Goal: Task Accomplishment & Management: Manage account settings

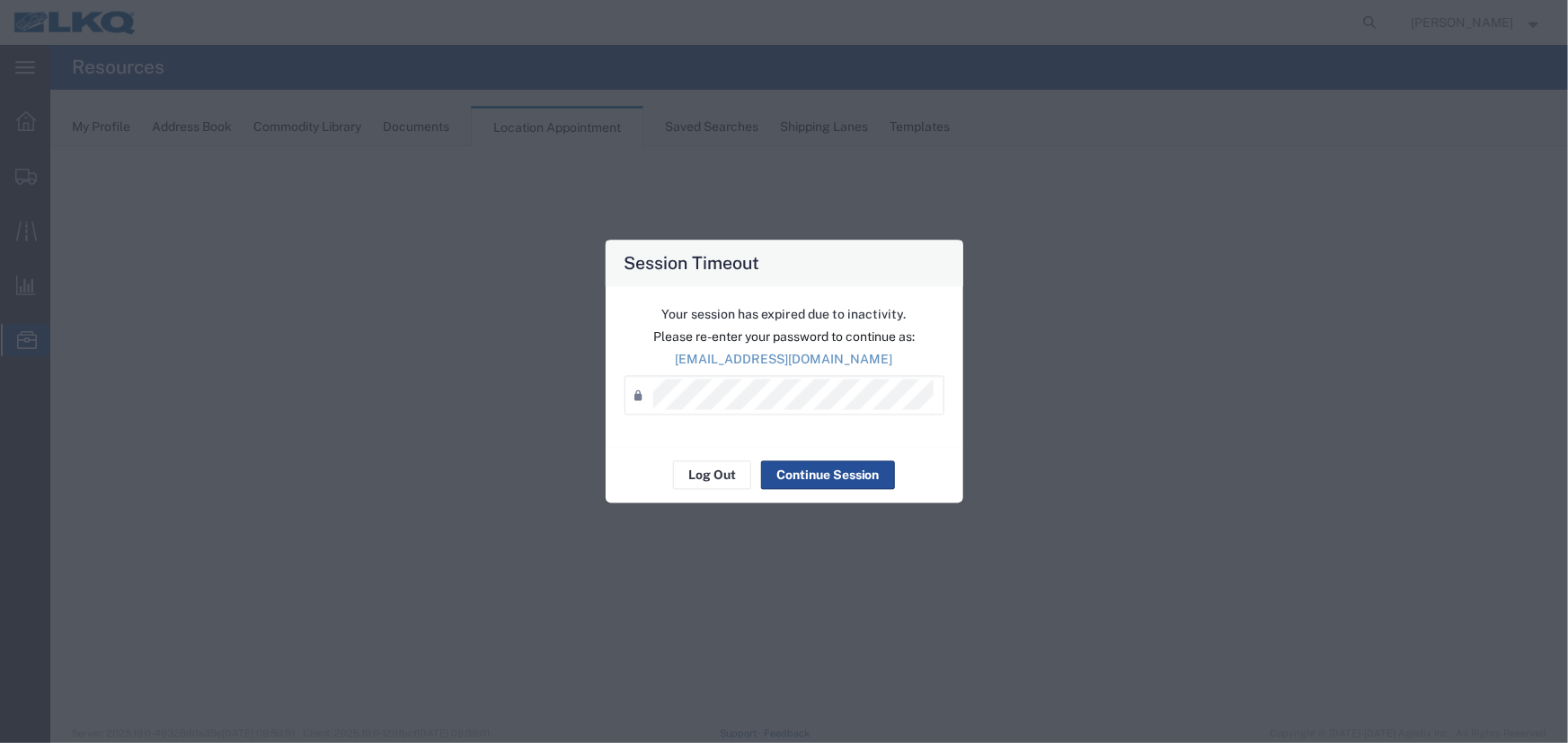
select select "27634"
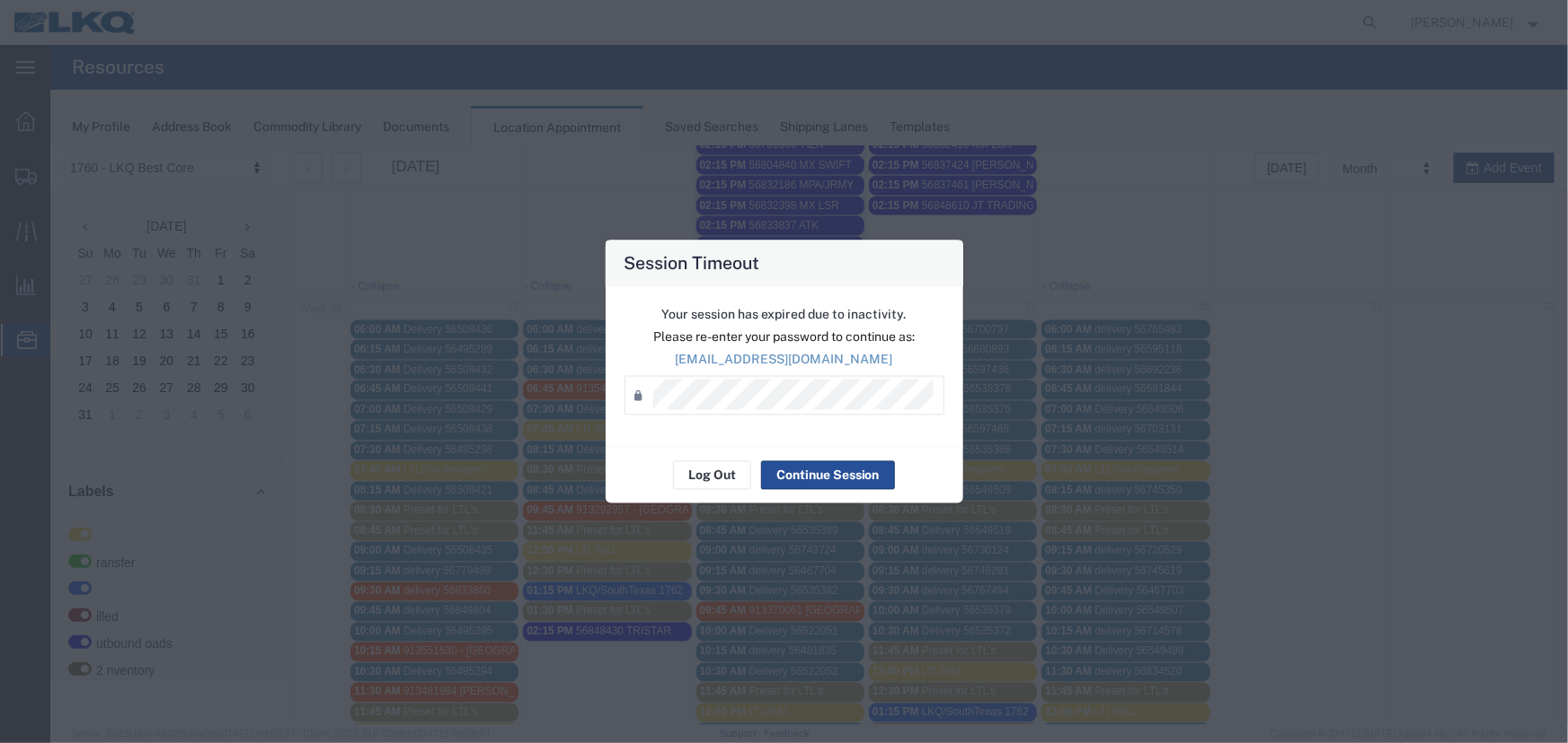
scroll to position [89, 0]
click at [728, 473] on button "Log Out" at bounding box center [711, 476] width 78 height 29
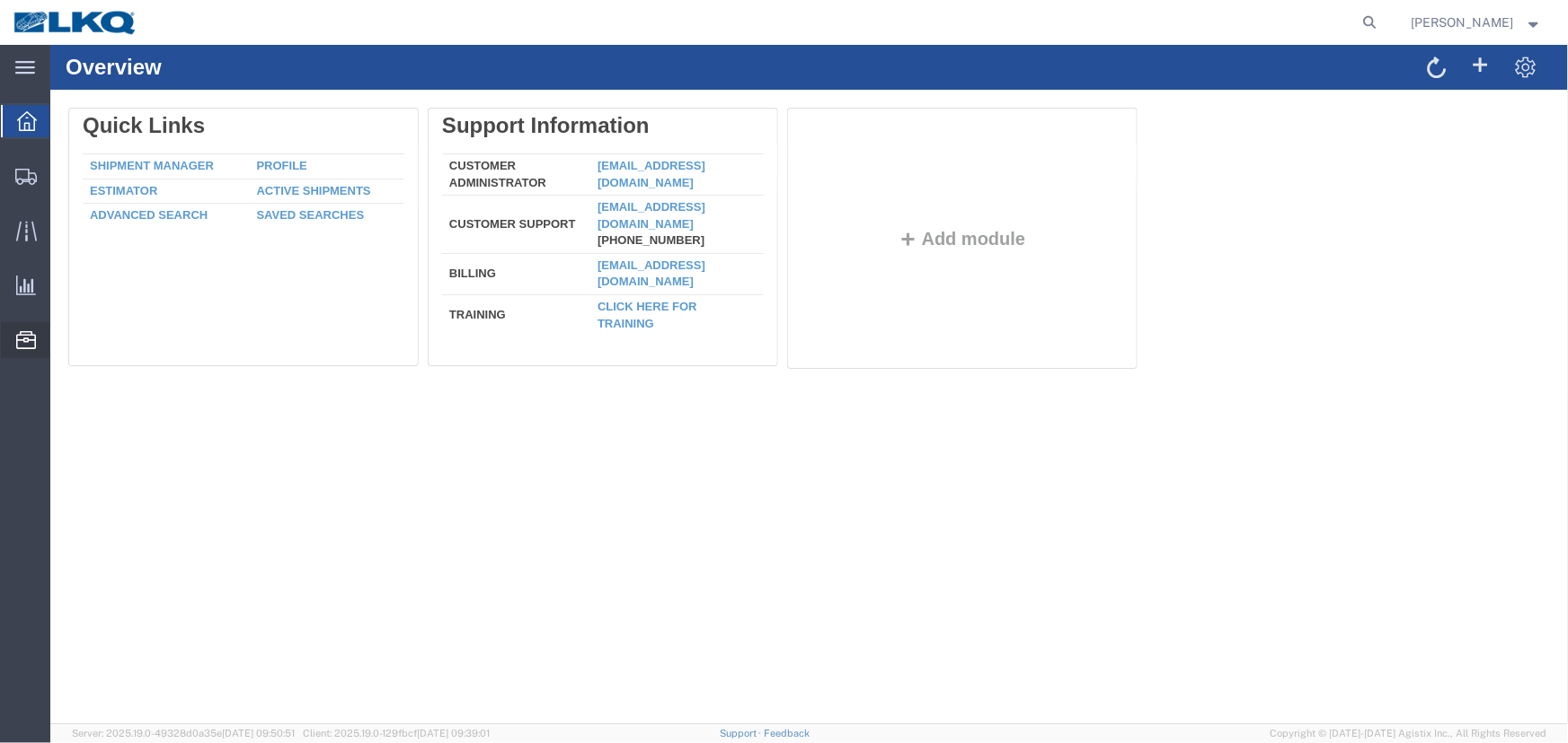
click at [0, 0] on span "Location Appointment" at bounding box center [0, 0] width 0 height 0
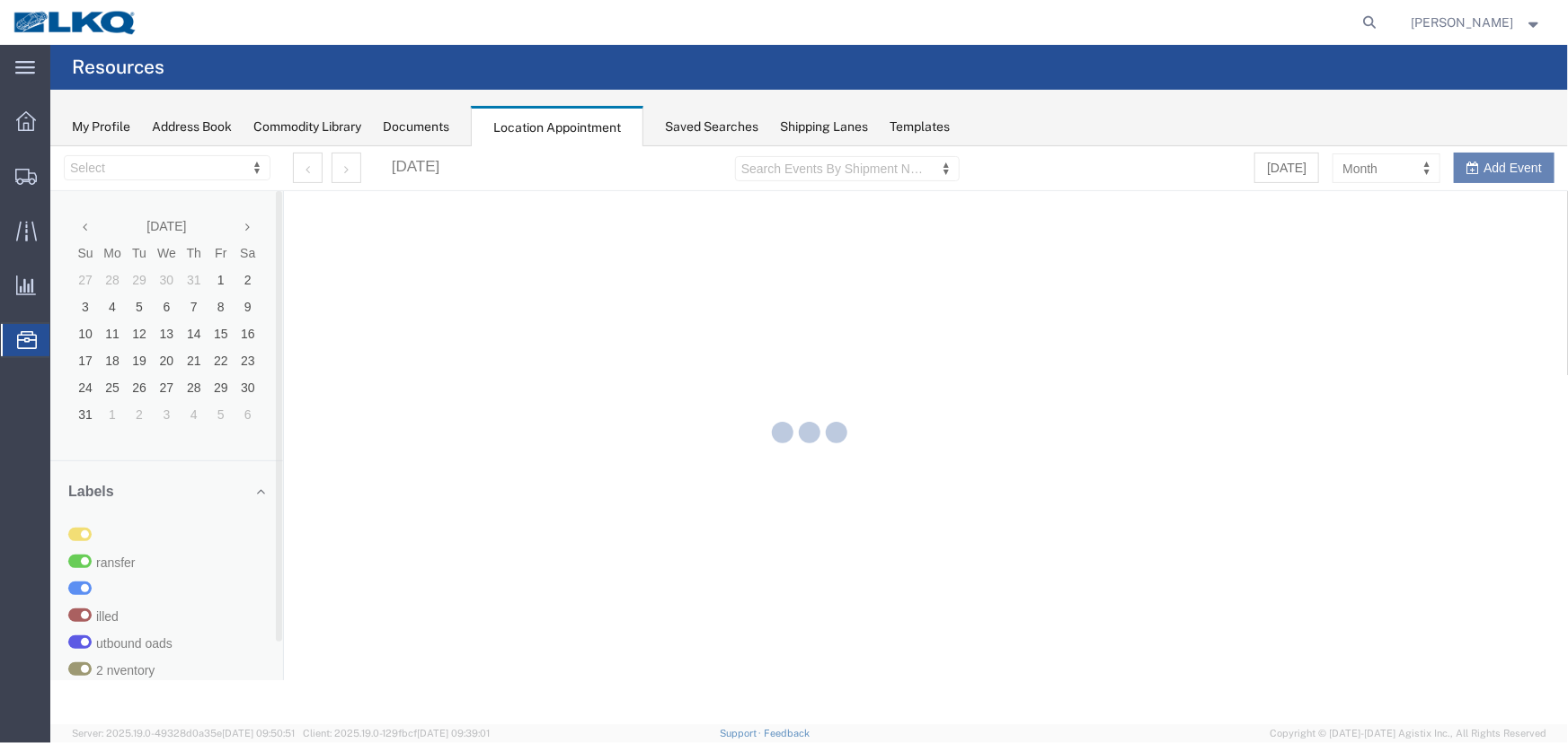
select select "27634"
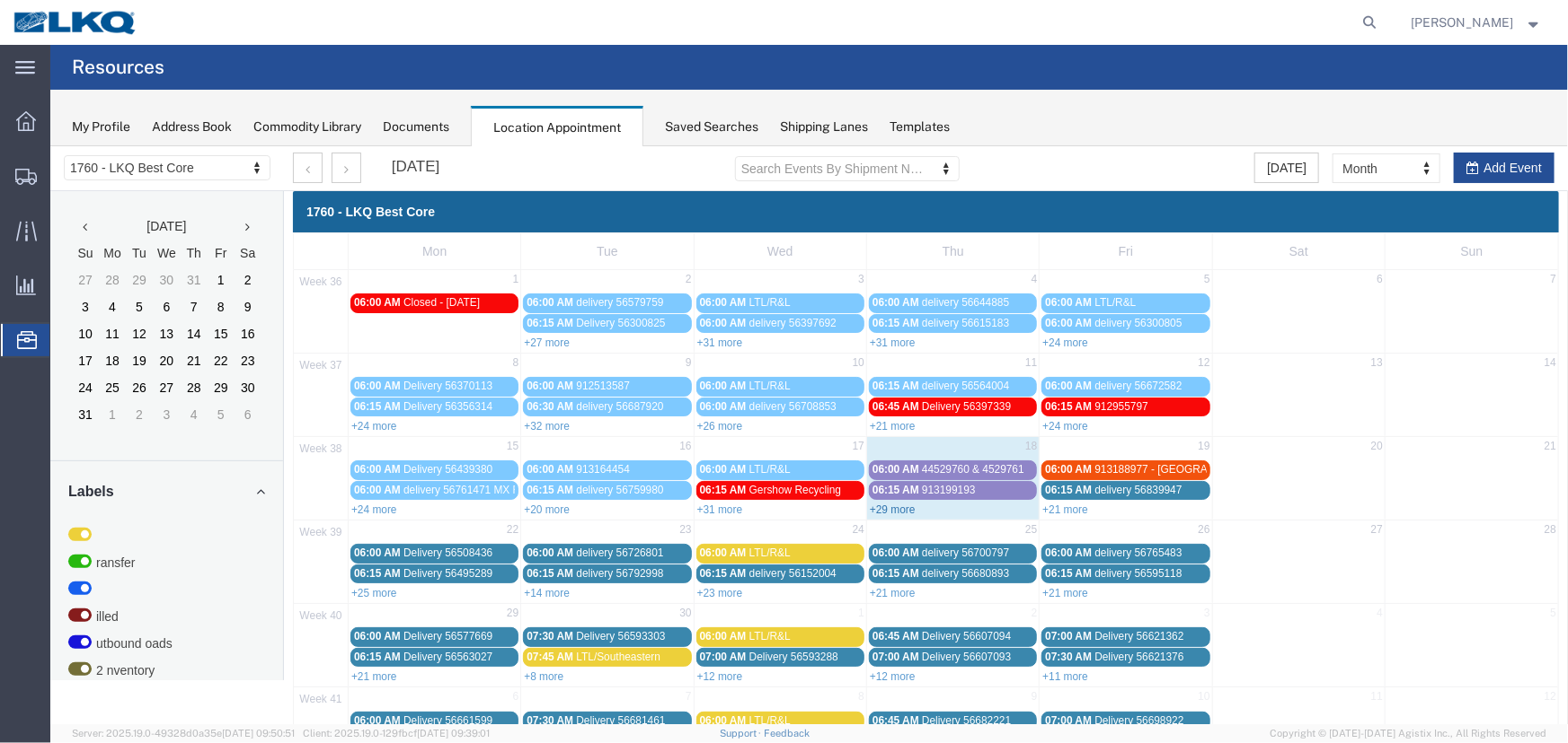
click at [889, 507] on link "+29 more" at bounding box center [891, 509] width 46 height 12
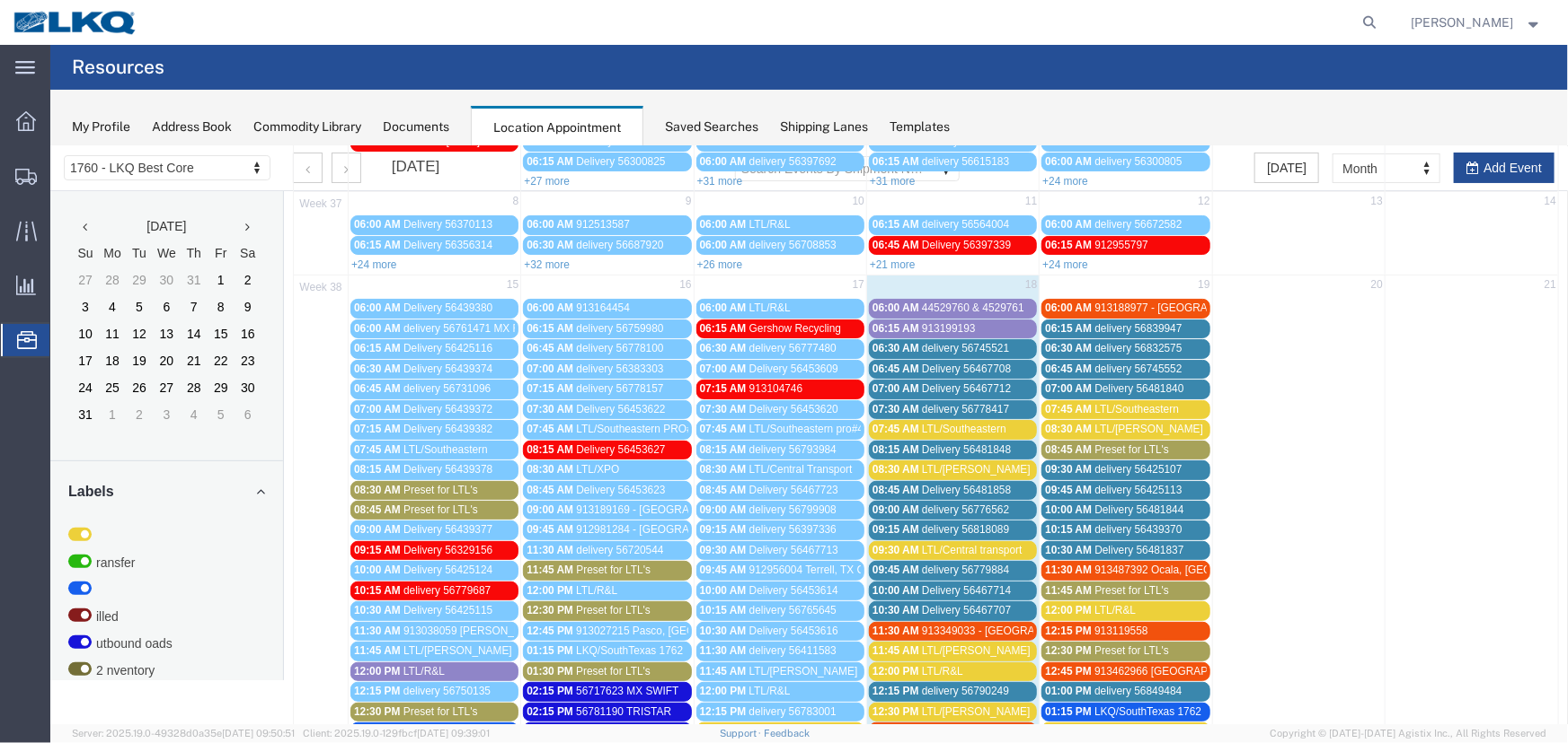
scroll to position [163, 0]
click at [799, 322] on span "Gershow Recycling" at bounding box center [793, 326] width 91 height 12
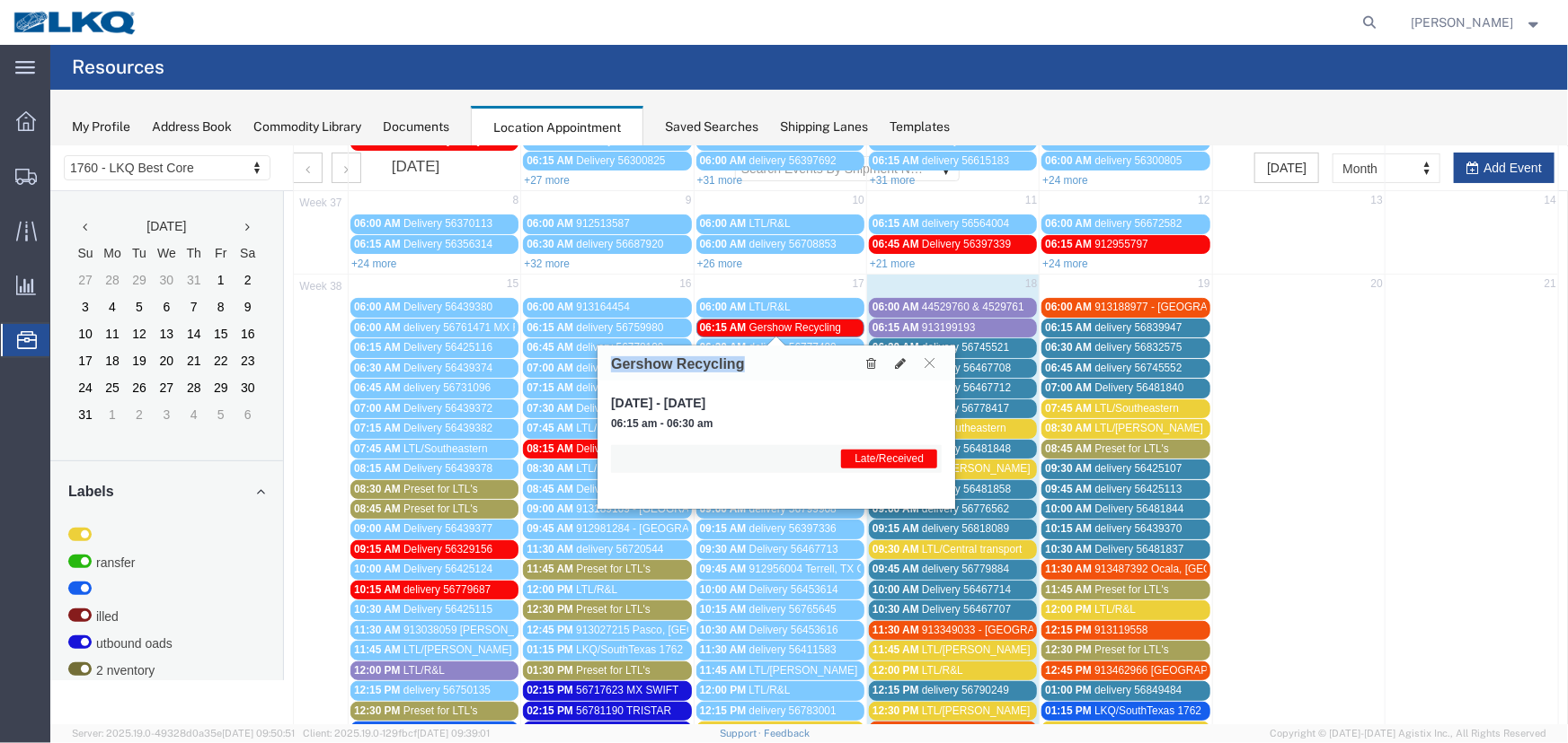
drag, startPoint x: 755, startPoint y: 358, endPoint x: 609, endPoint y: 363, distance: 146.1
click at [609, 363] on div "Gershow Recycling" at bounding box center [775, 362] width 357 height 35
copy h3 "Gershow Recycling"
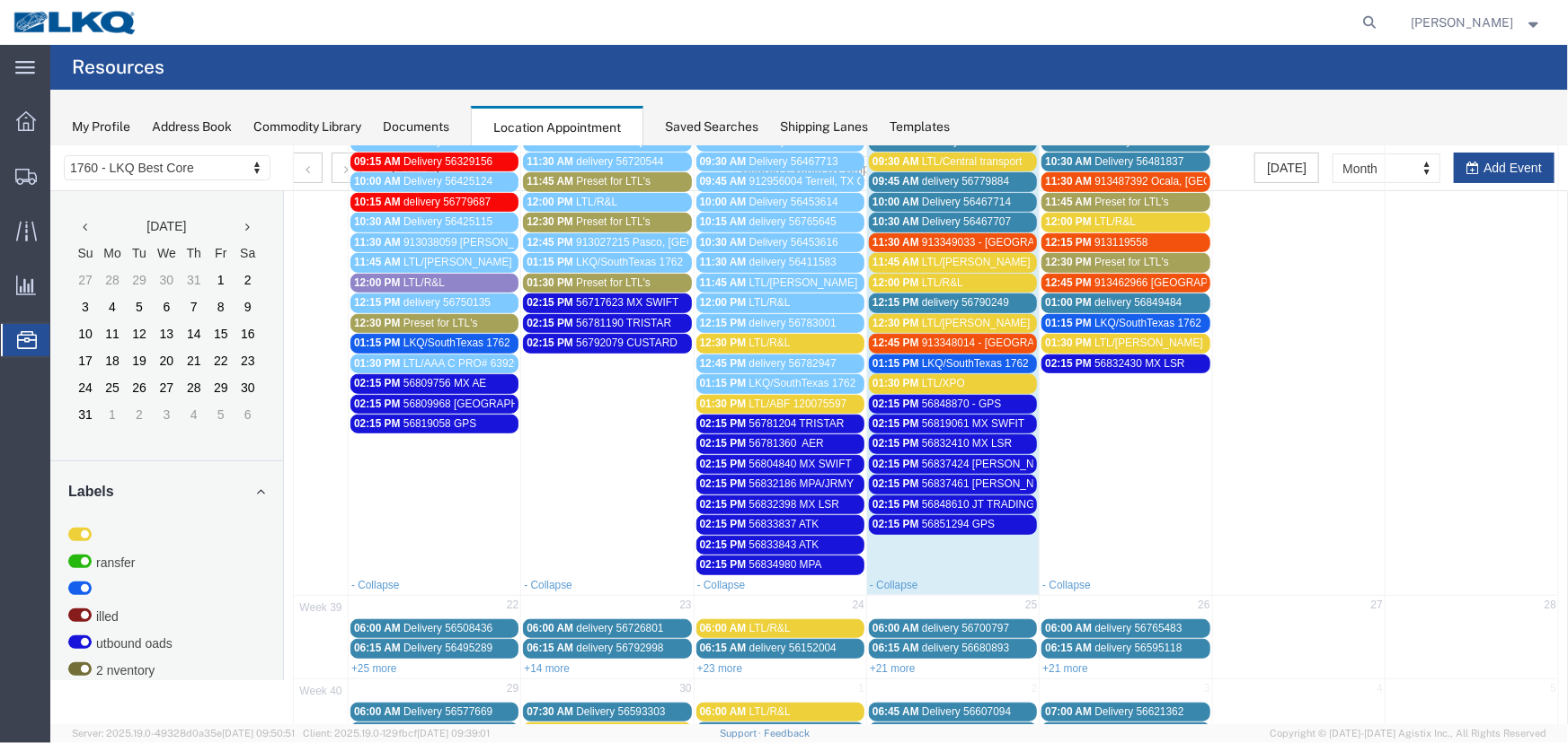
scroll to position [681, 0]
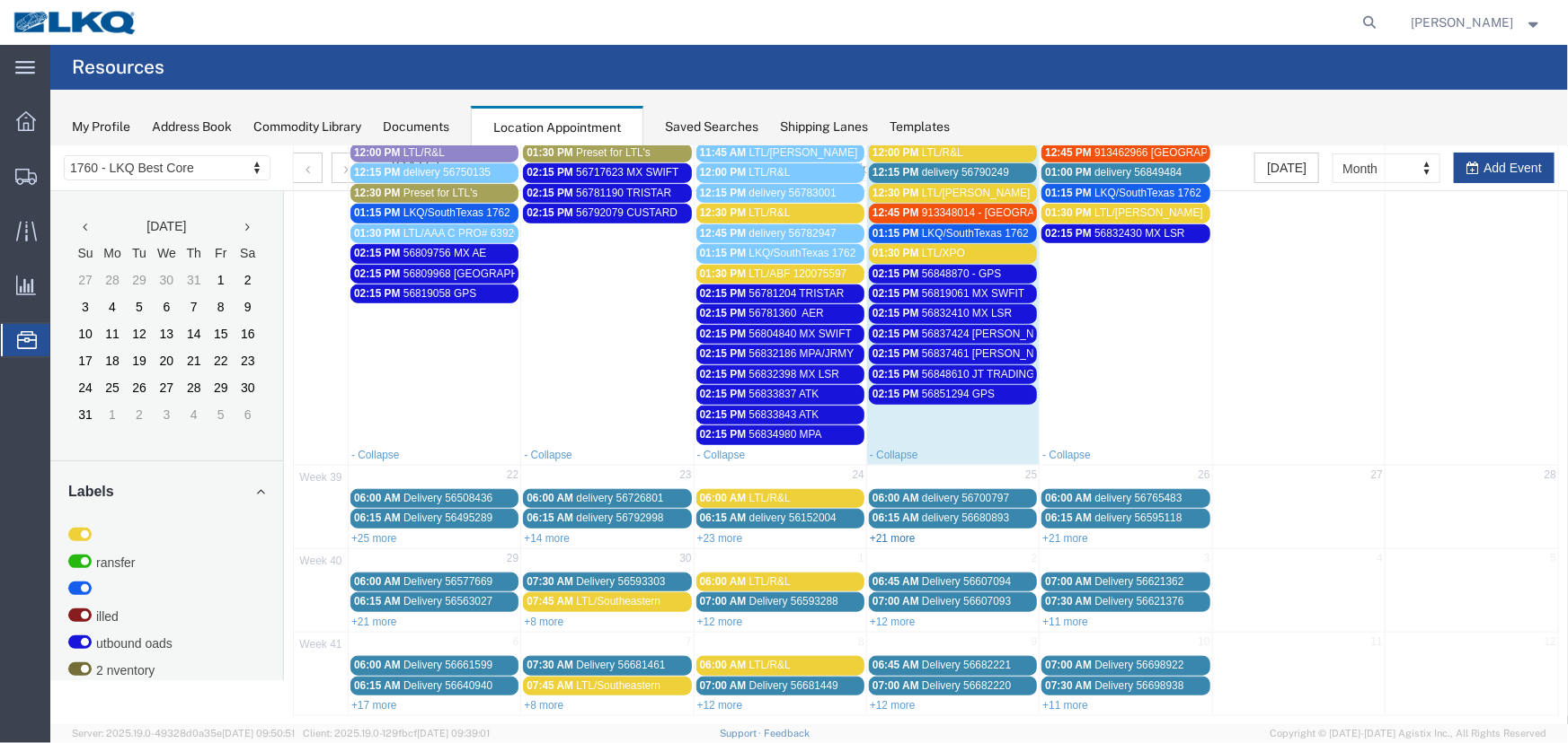
click at [886, 531] on link "+21 more" at bounding box center [891, 537] width 46 height 12
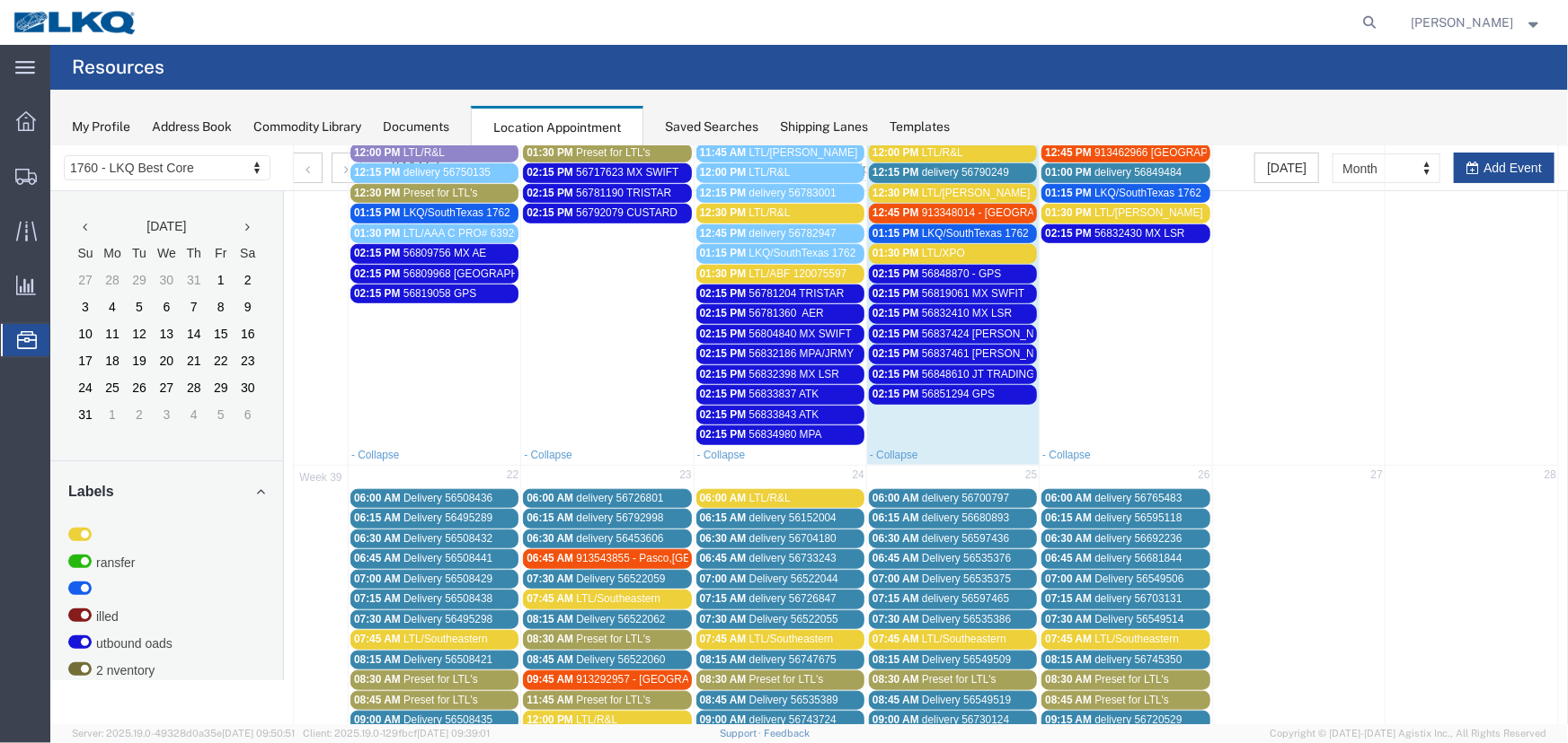
scroll to position [1007, 0]
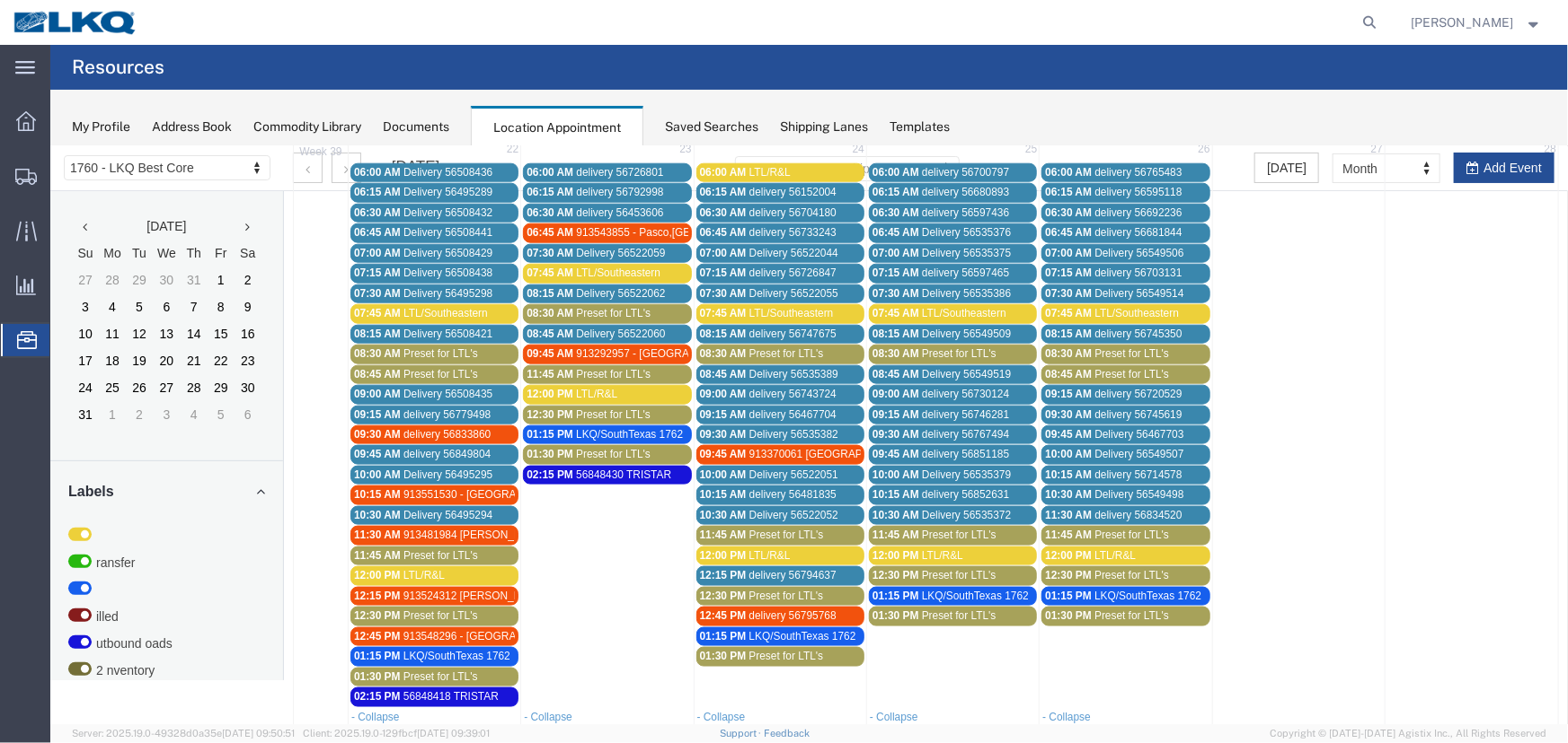
click at [936, 347] on span "Preset for LTL's" at bounding box center [957, 352] width 74 height 12
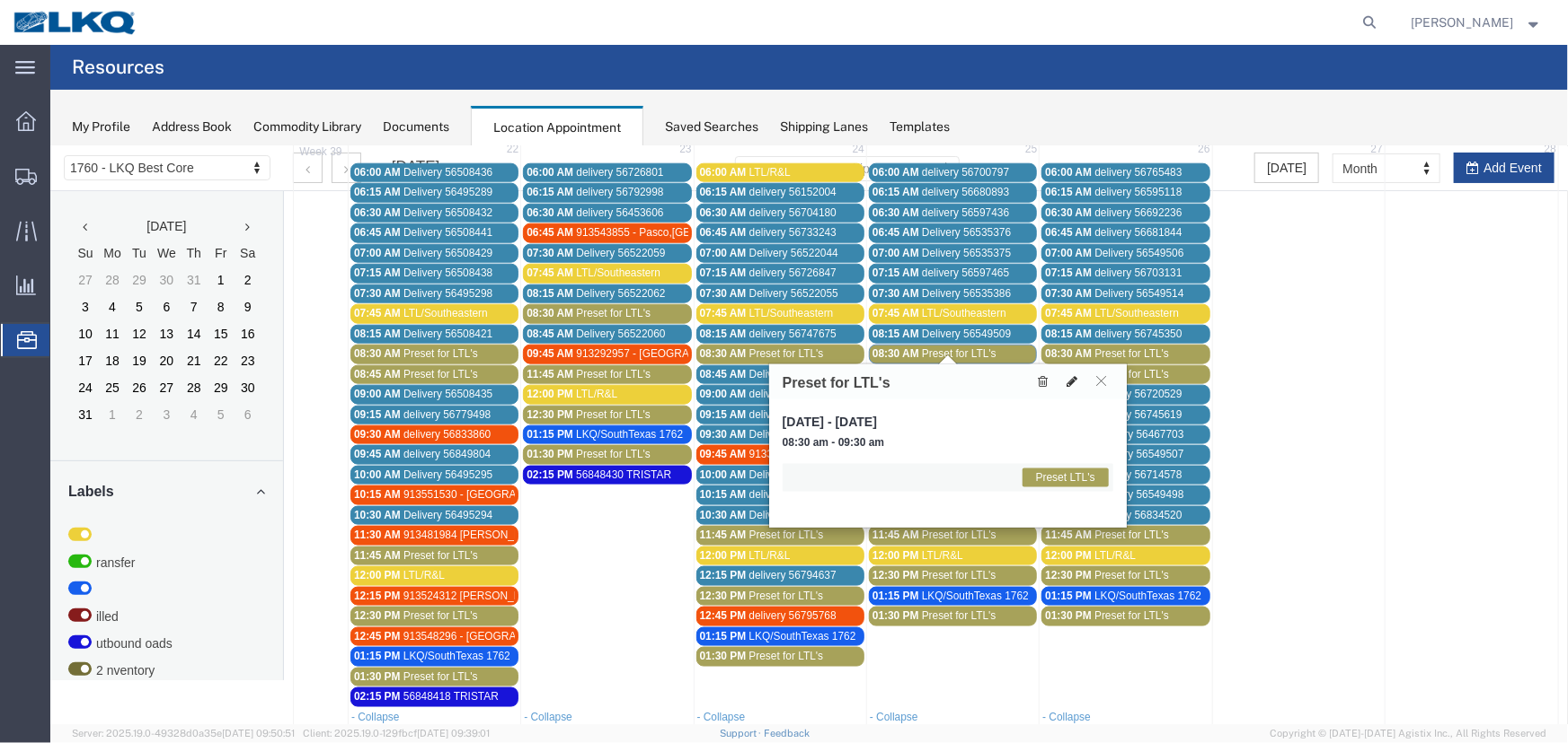
click at [1069, 381] on icon at bounding box center [1070, 380] width 10 height 12
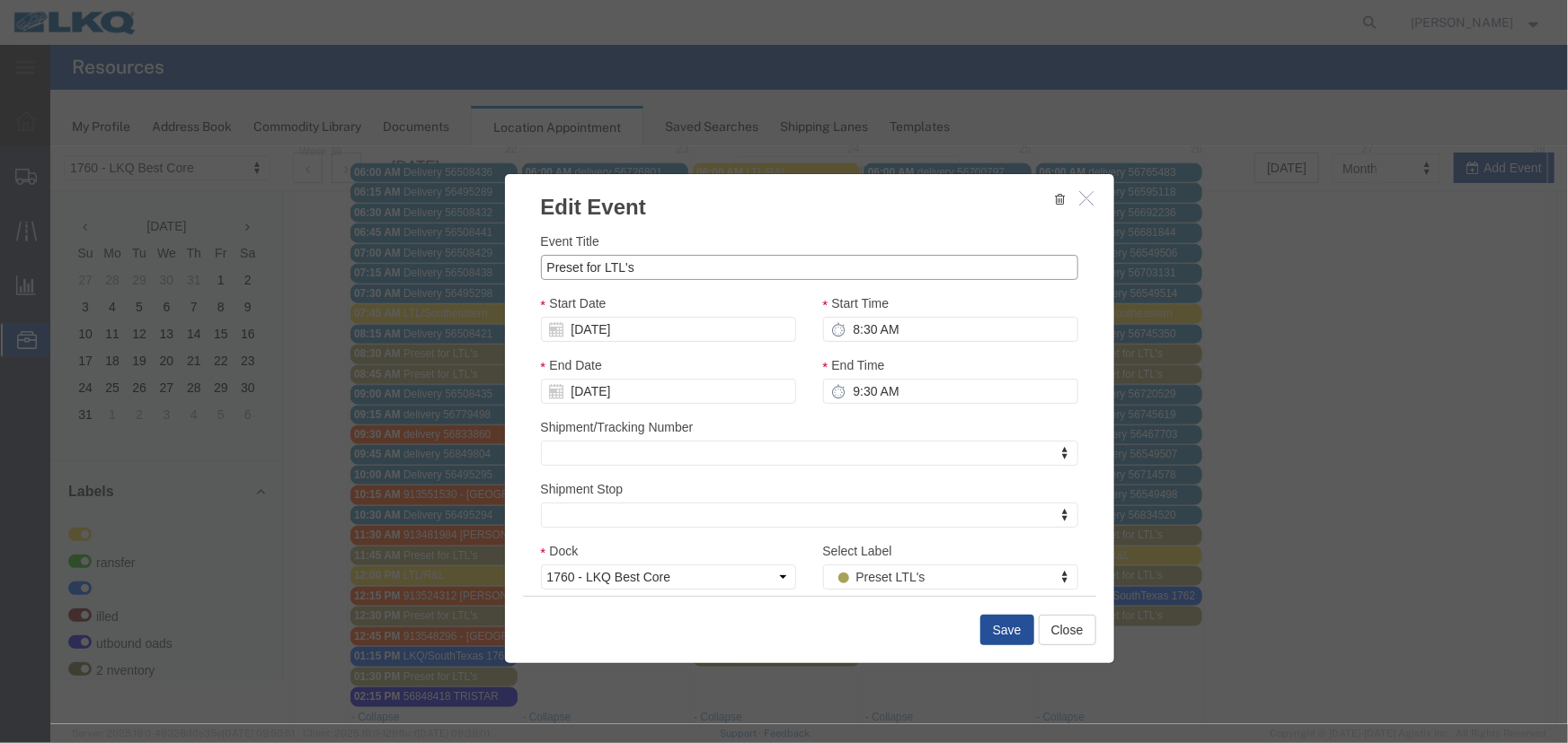
drag, startPoint x: 644, startPoint y: 274, endPoint x: 437, endPoint y: 274, distance: 207.0
click at [437, 274] on div "Edit Event Event Title Preset for LTL's Start Date 09/25/2025 Start Time 8:30 A…" at bounding box center [808, 434] width 1517 height 578
paste input "Gershow Recycling"
type input "Gershow Recycling"
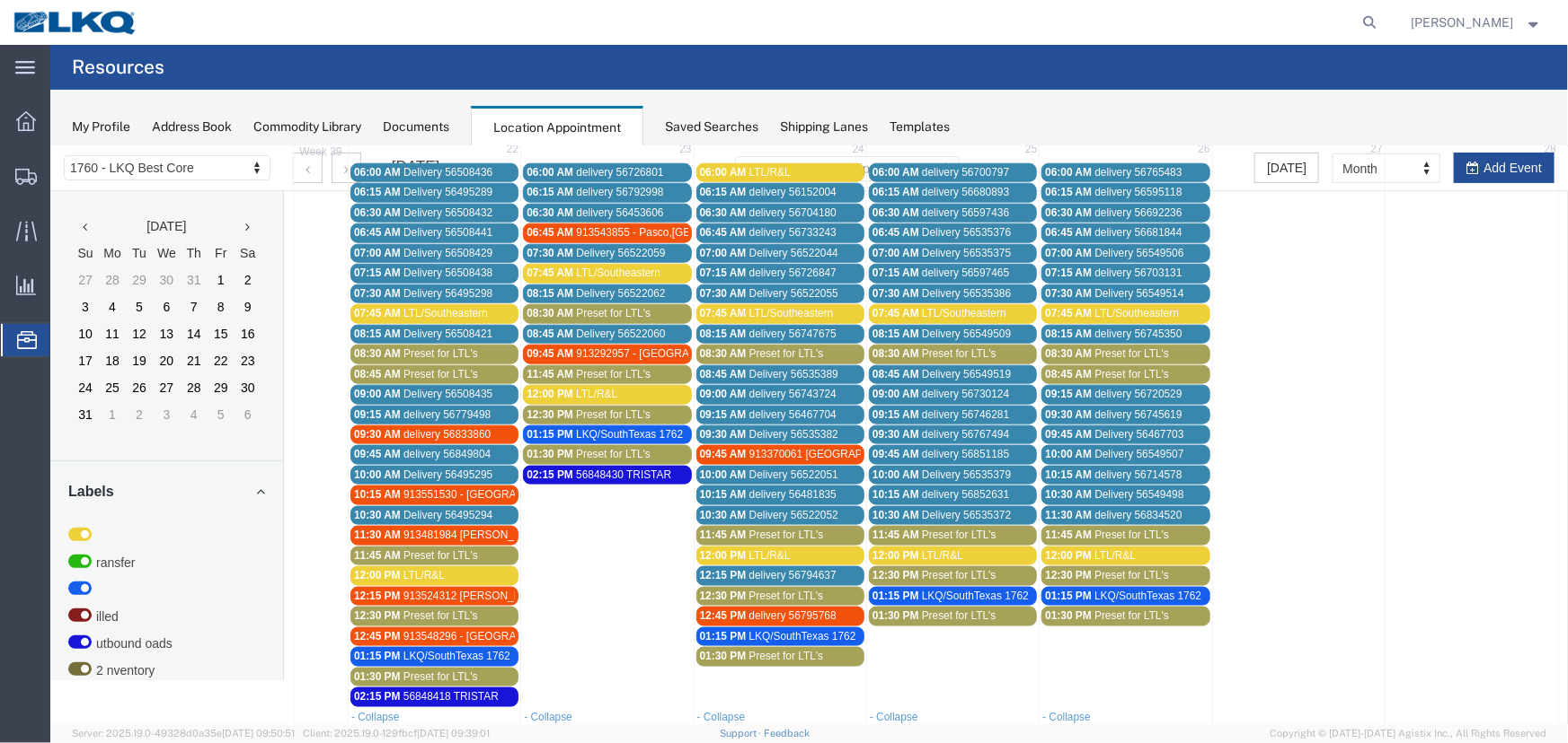
scroll to position [925, 0]
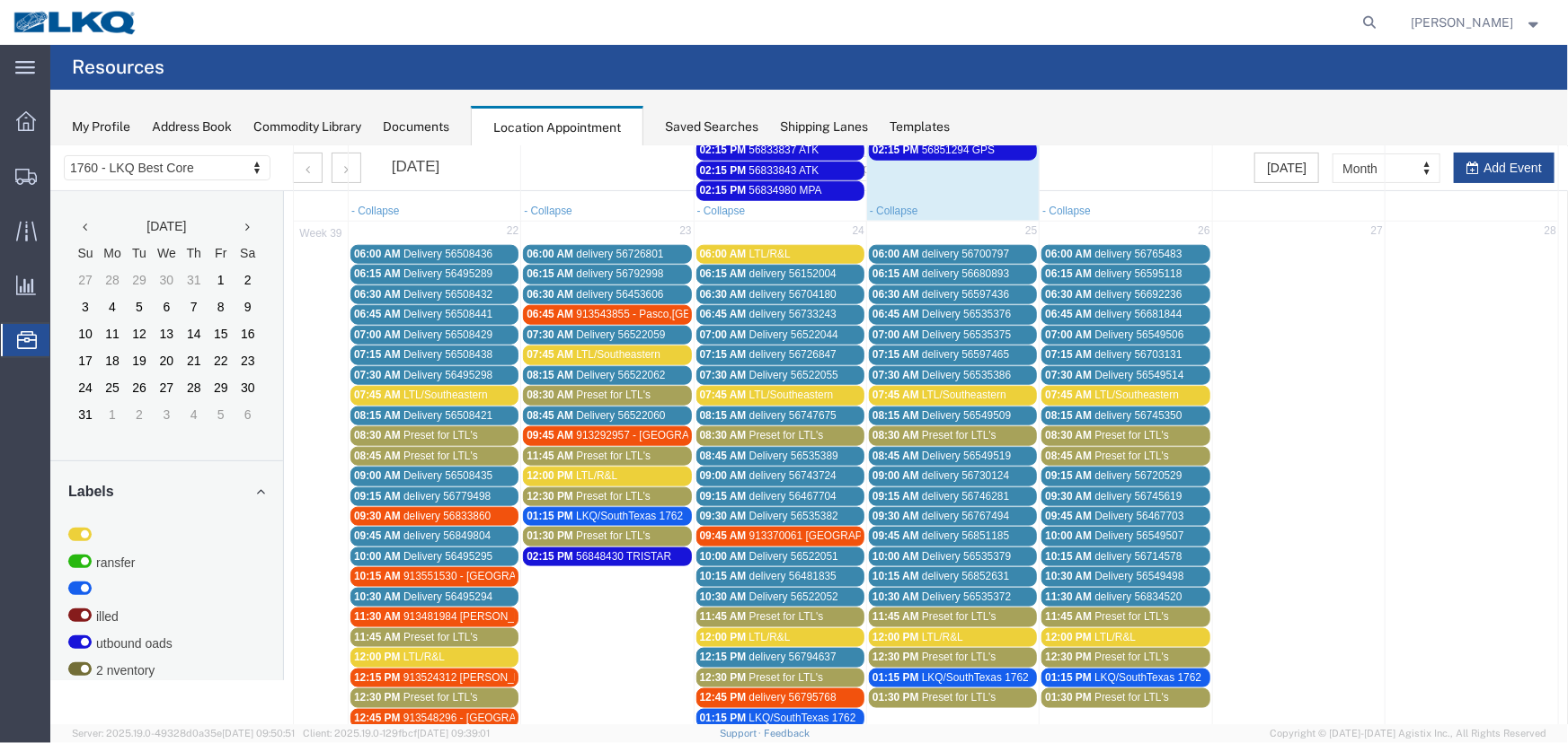
click at [921, 428] on span "Preset for LTL's" at bounding box center [957, 434] width 74 height 12
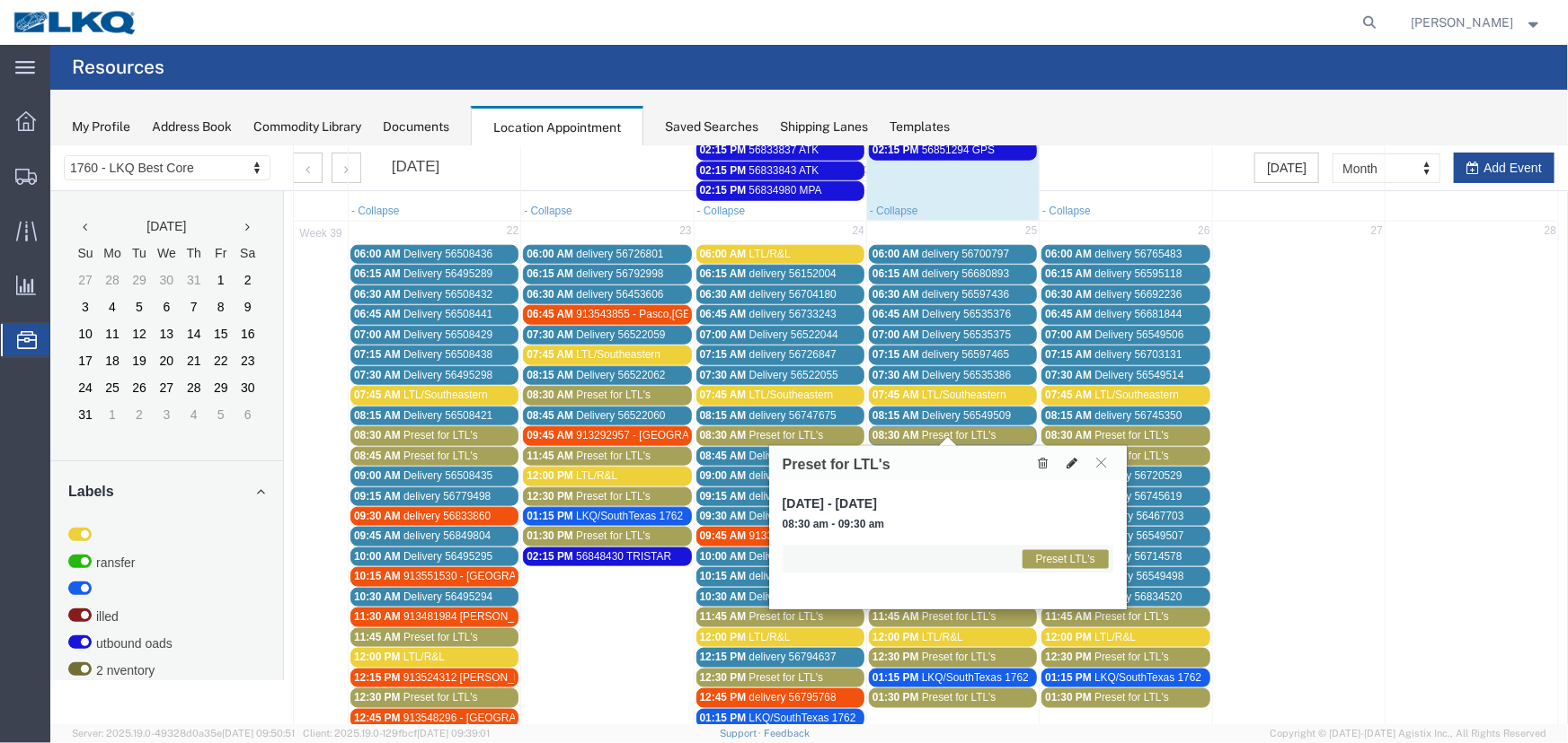
click at [1068, 460] on icon at bounding box center [1070, 461] width 10 height 12
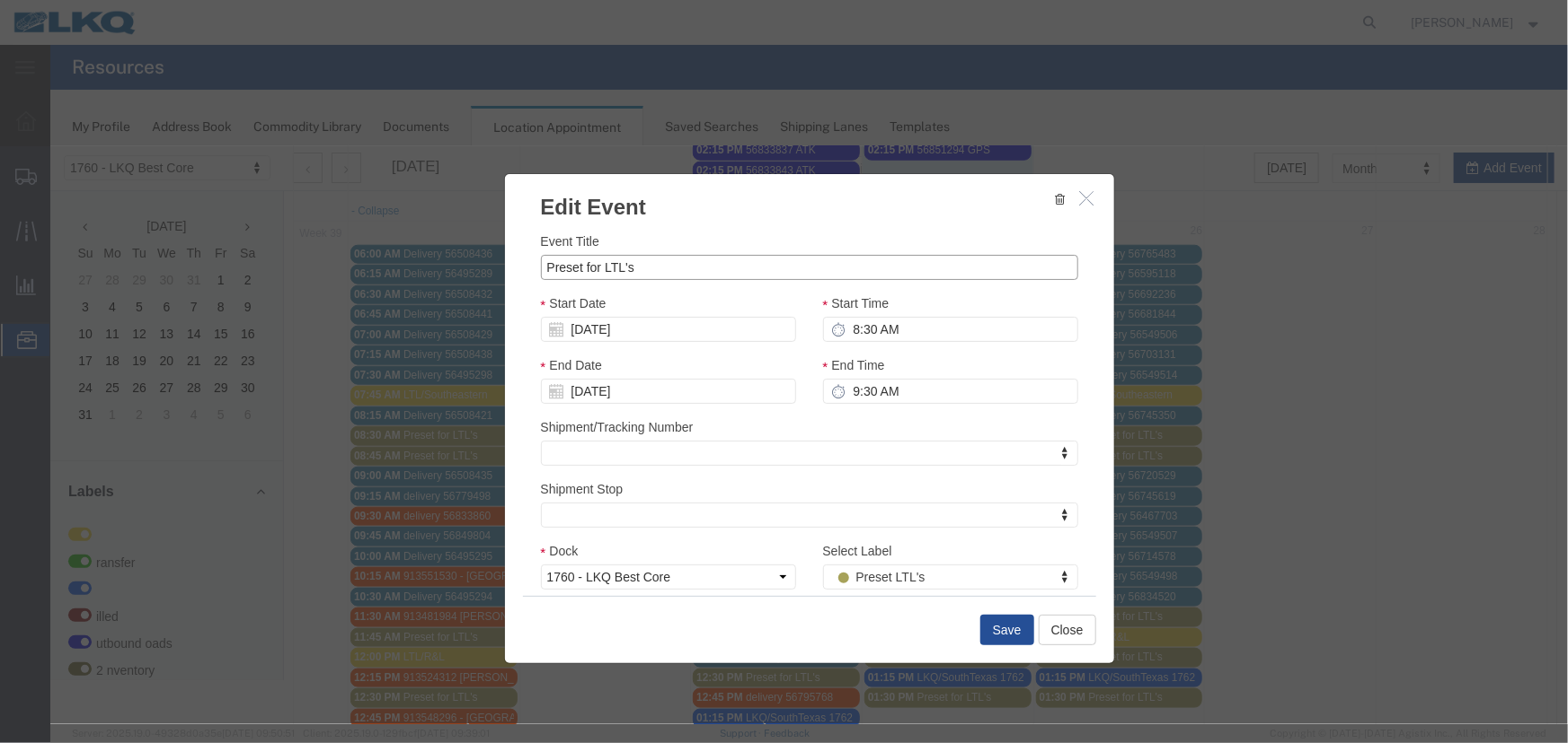
click at [628, 258] on input "Preset for LTL's" at bounding box center [808, 267] width 537 height 25
drag, startPoint x: 633, startPoint y: 267, endPoint x: 470, endPoint y: 260, distance: 163.2
click at [470, 260] on div "Edit Event Event Title Preset for LTL's Start Date 09/25/2025 Start Time 8:30 A…" at bounding box center [808, 434] width 1517 height 578
paste input "Gershow Recycling"
type input "Gershow Recycling"
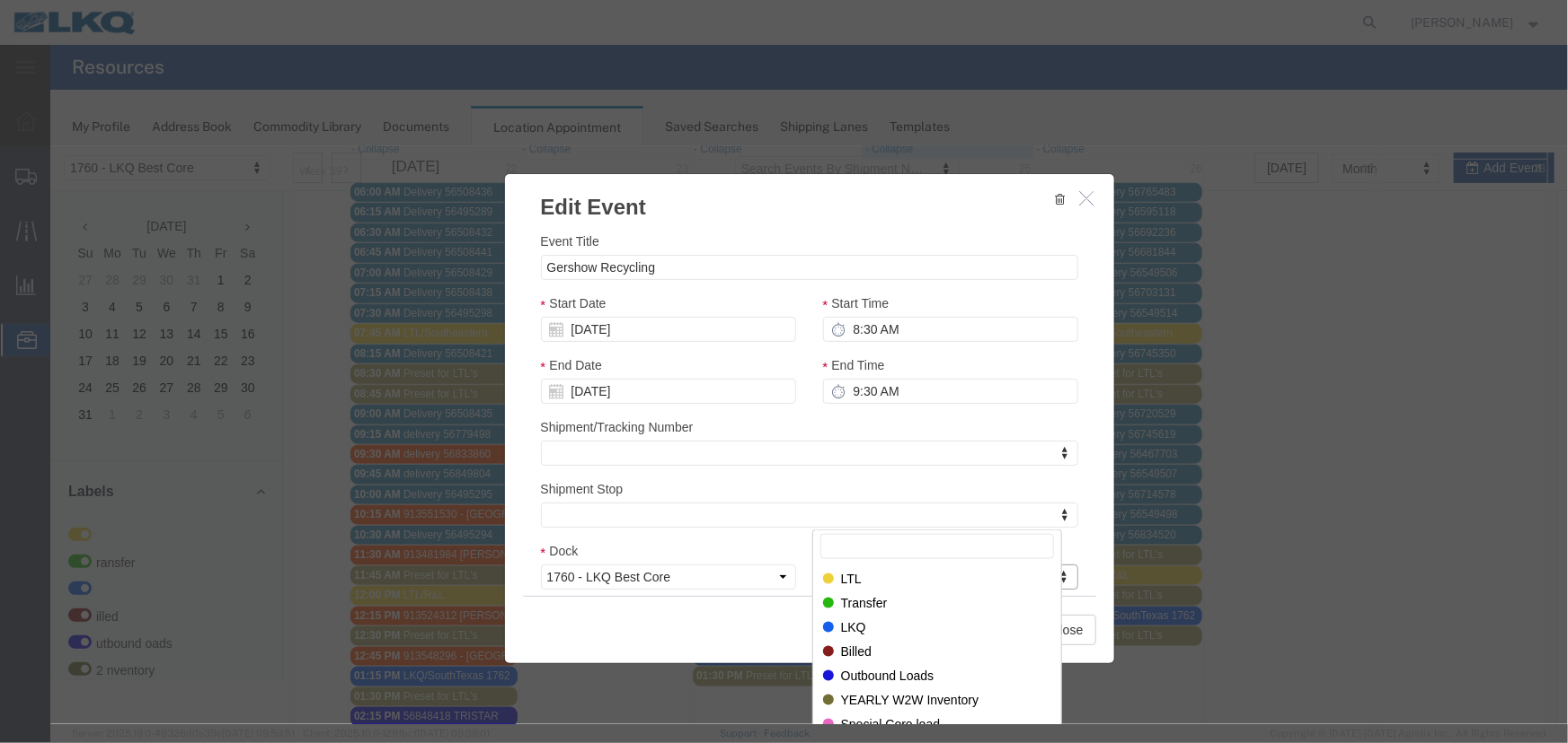
scroll to position [1088, 0]
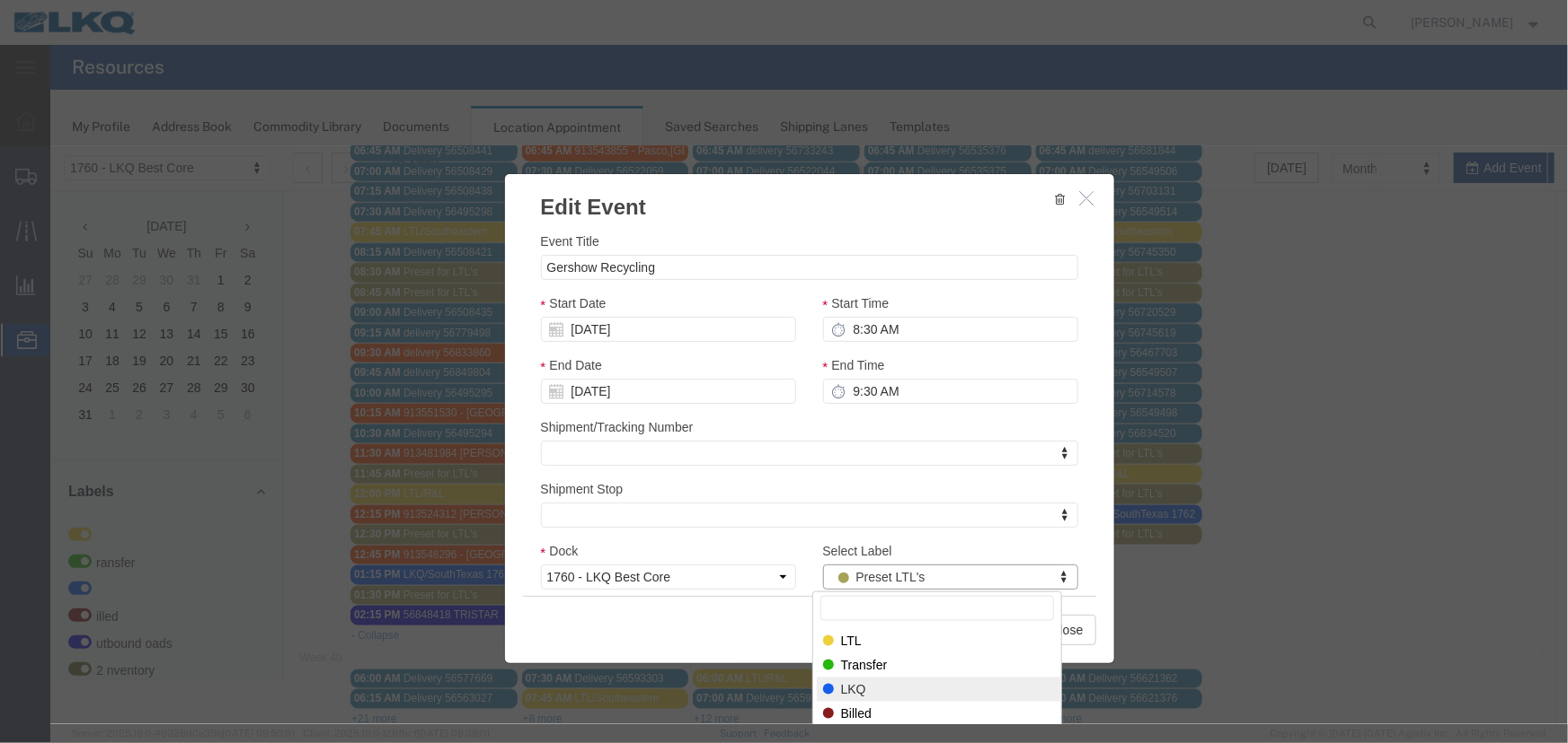
select select "22"
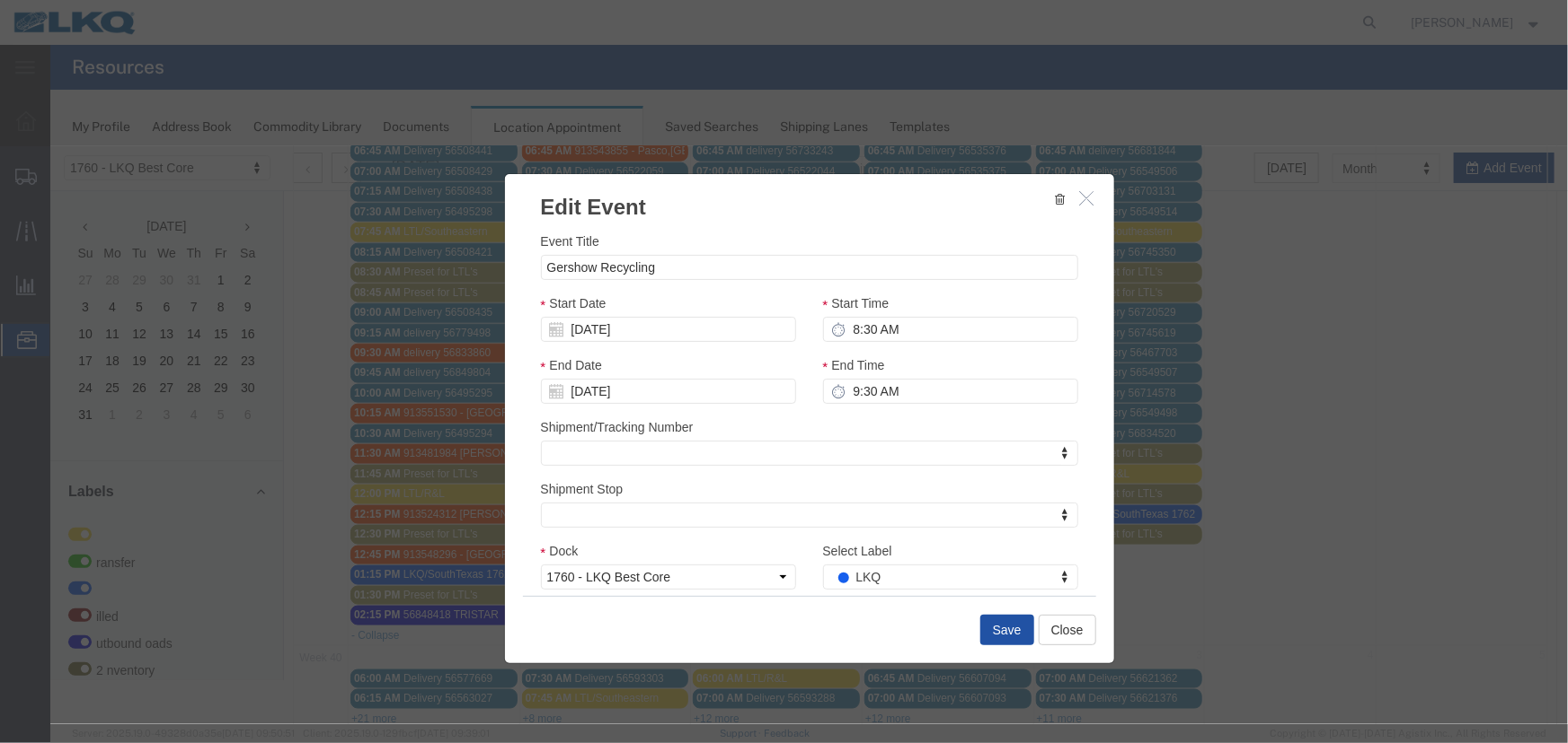
click at [993, 627] on button "Save" at bounding box center [1005, 629] width 54 height 30
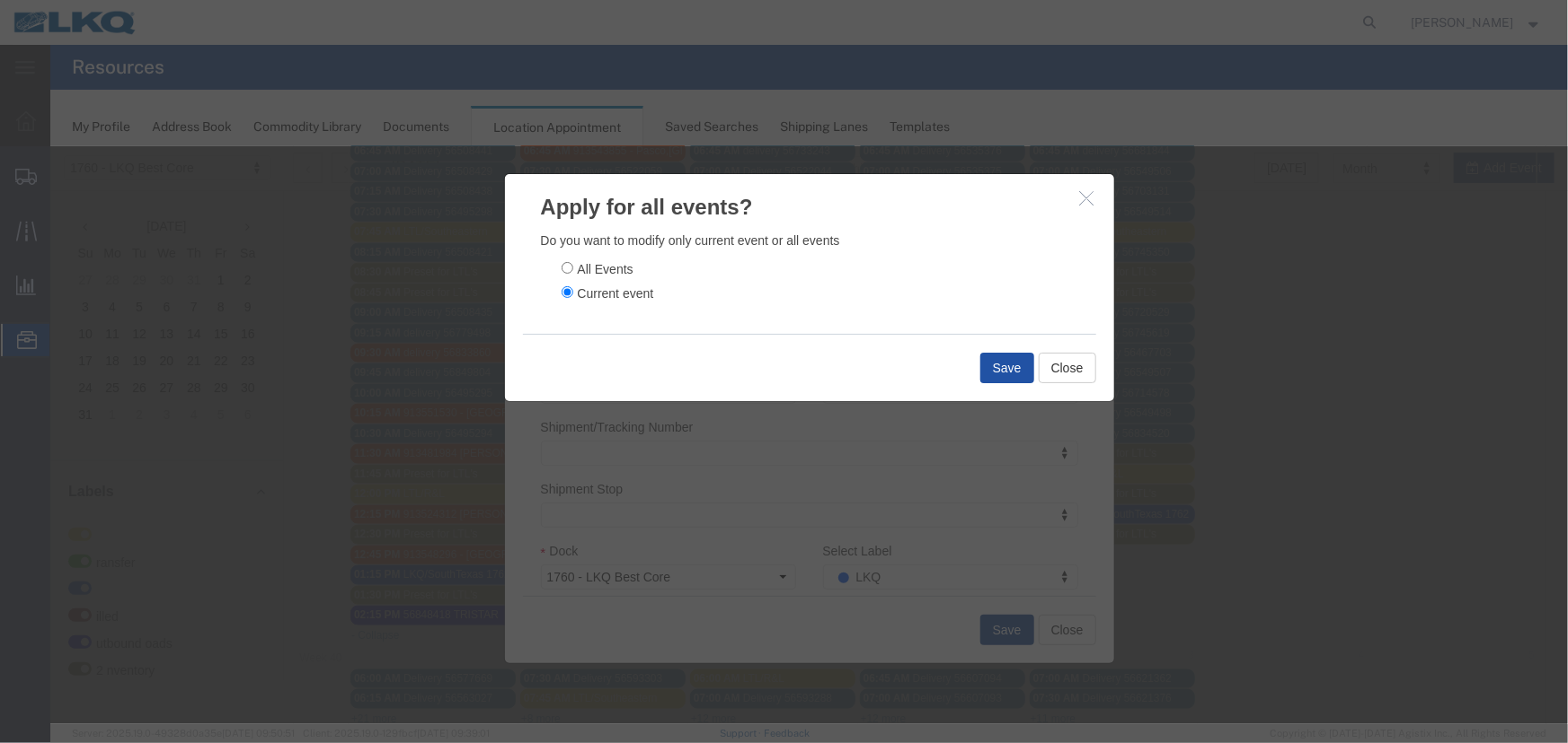
click at [1005, 366] on button "Save" at bounding box center [1005, 367] width 54 height 30
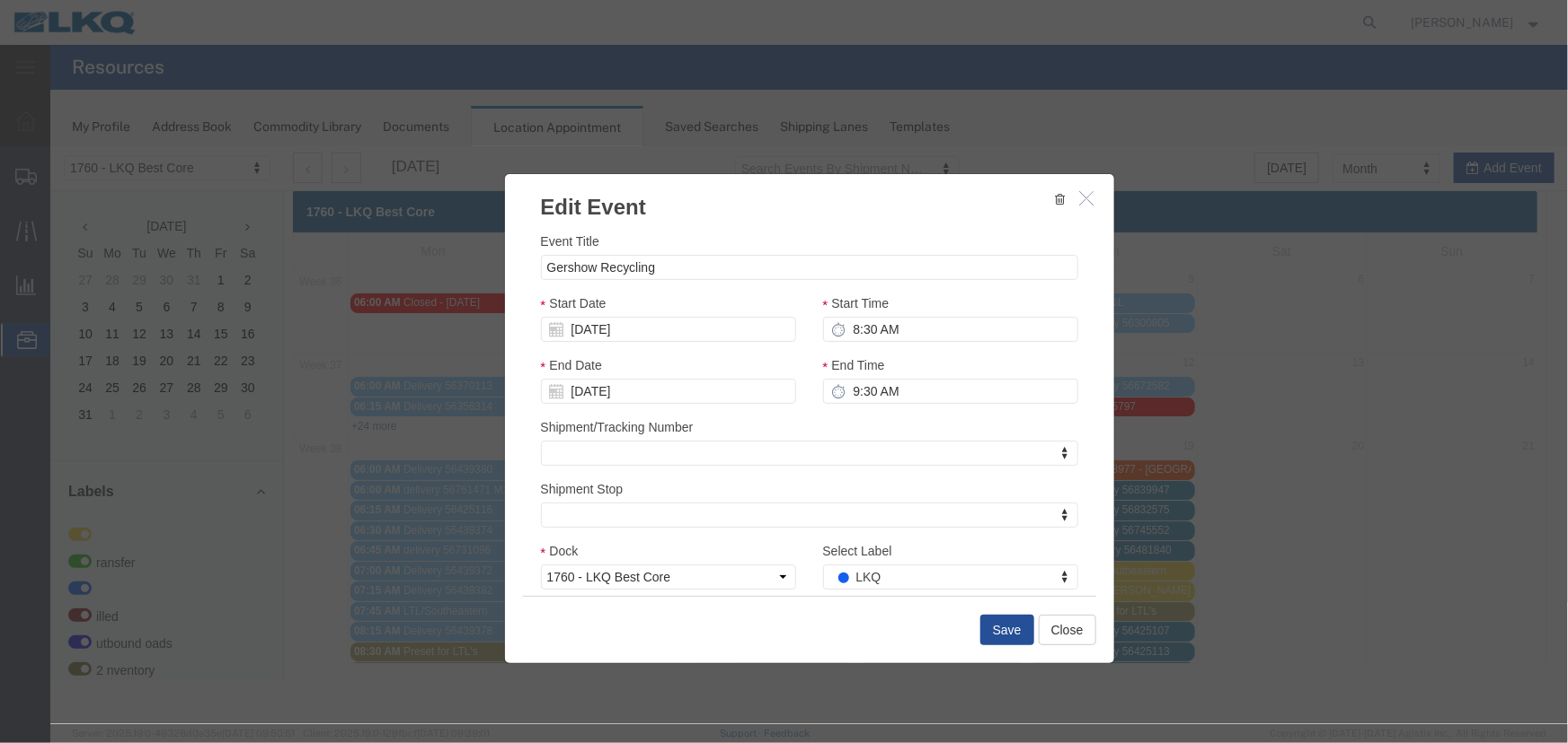
scroll to position [0, 0]
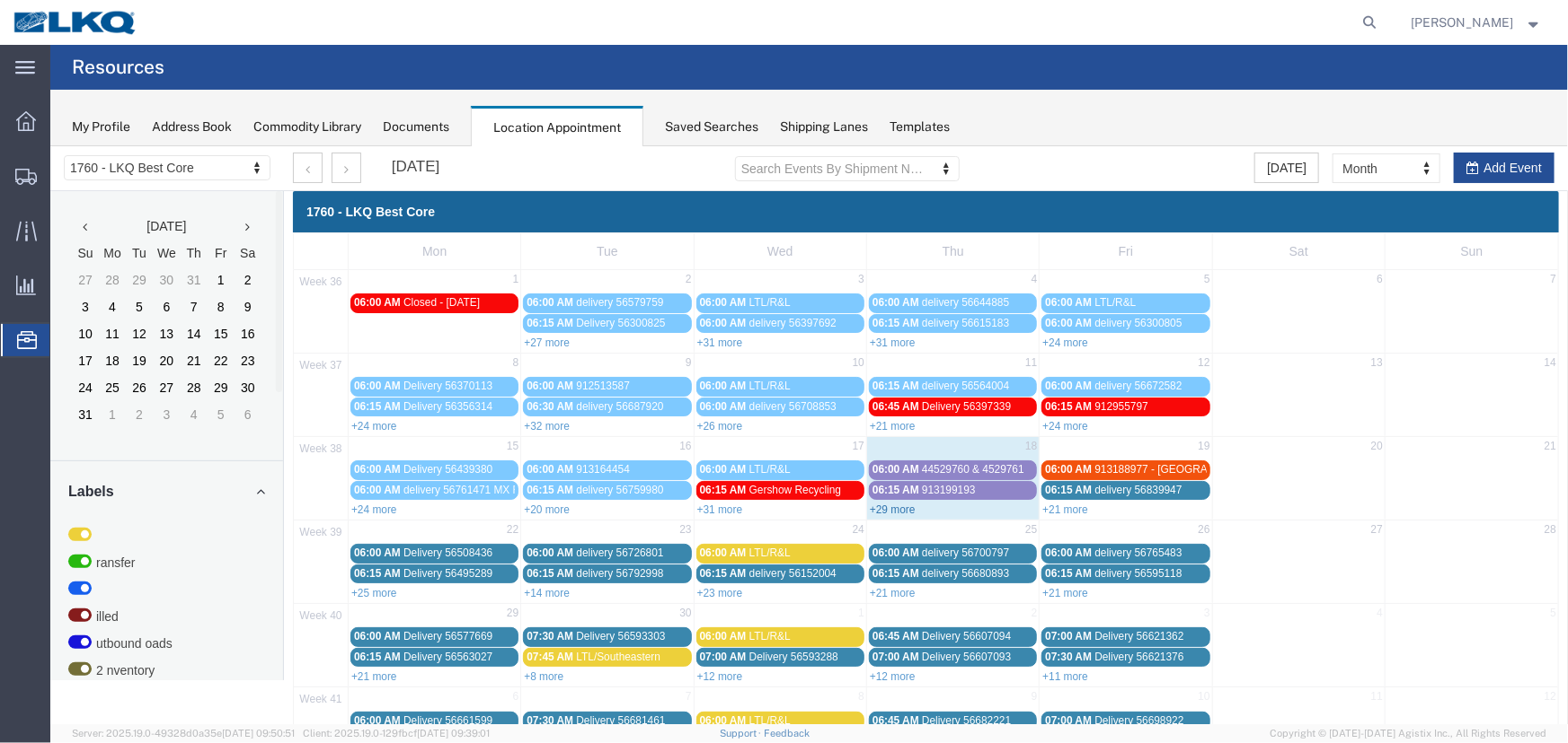
click at [885, 507] on link "+29 more" at bounding box center [891, 509] width 46 height 12
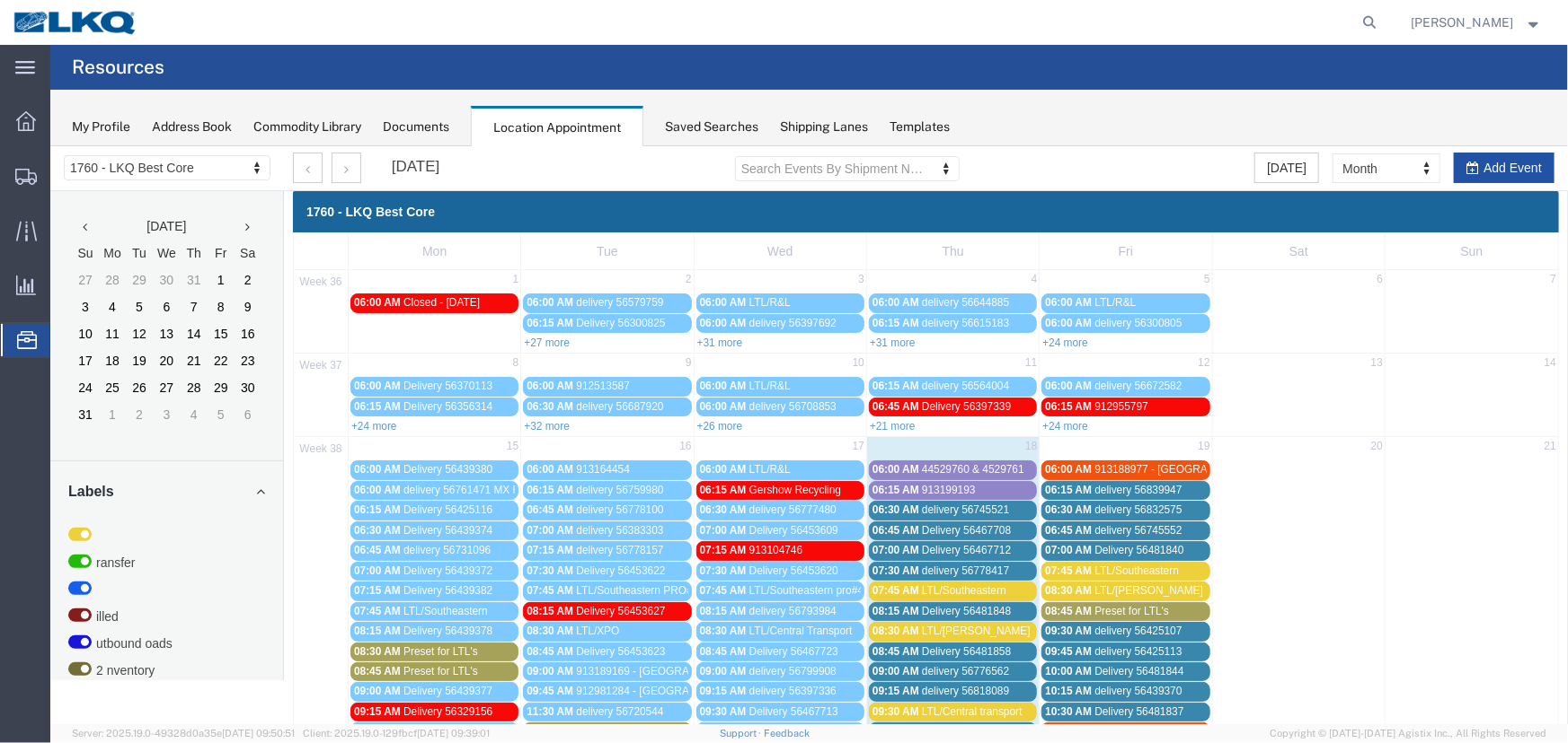
click at [1457, 159] on button "Add Event" at bounding box center [1502, 167] width 101 height 30
select select
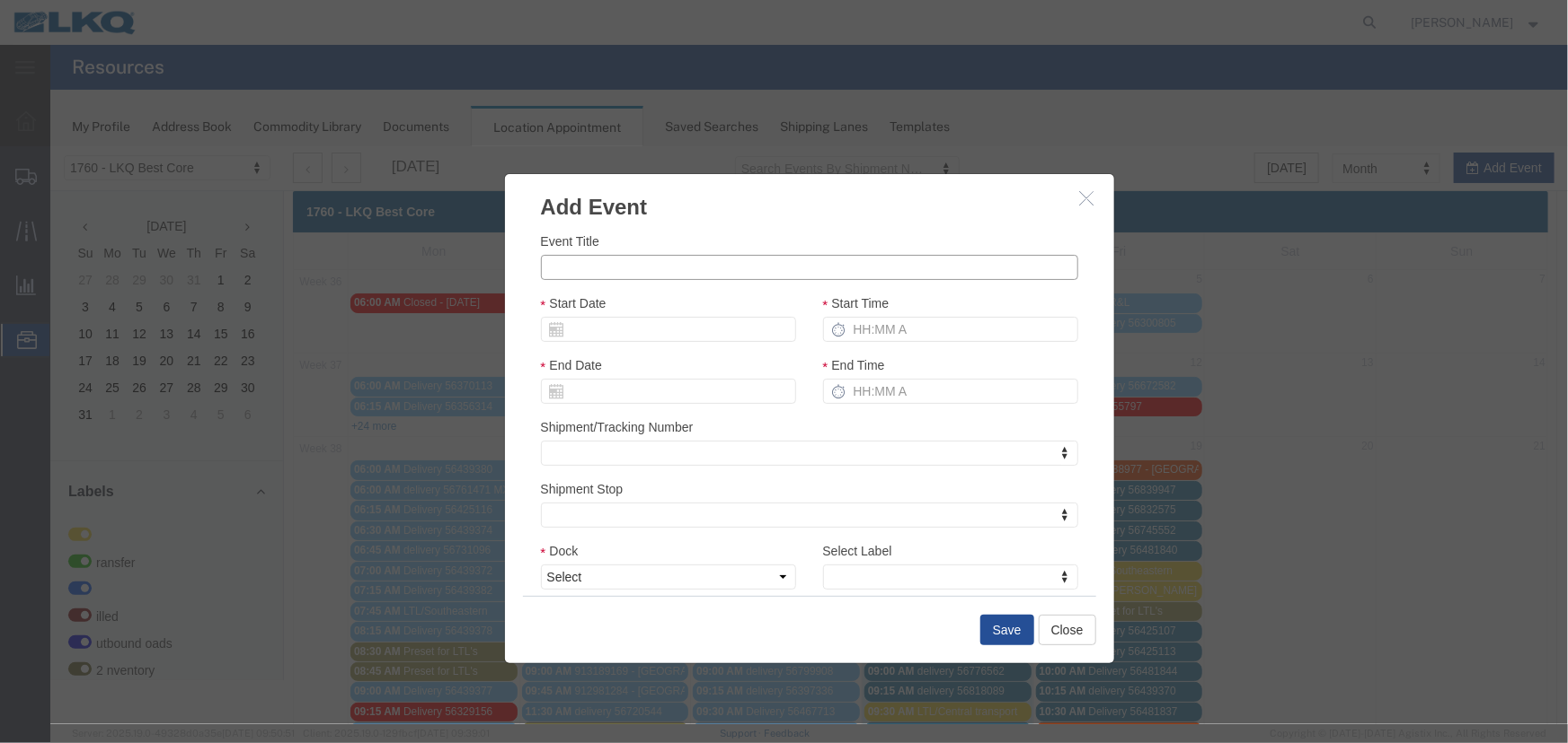
click at [612, 266] on input "Event Title" at bounding box center [808, 267] width 537 height 25
click at [613, 265] on input "LTL/Crosscountry" at bounding box center [808, 267] width 537 height 25
click at [629, 268] on input "LTL/Crosscountry" at bounding box center [808, 267] width 537 height 25
type input "LTL/Cross country"
click at [664, 326] on input "Start Date" at bounding box center [667, 329] width 255 height 25
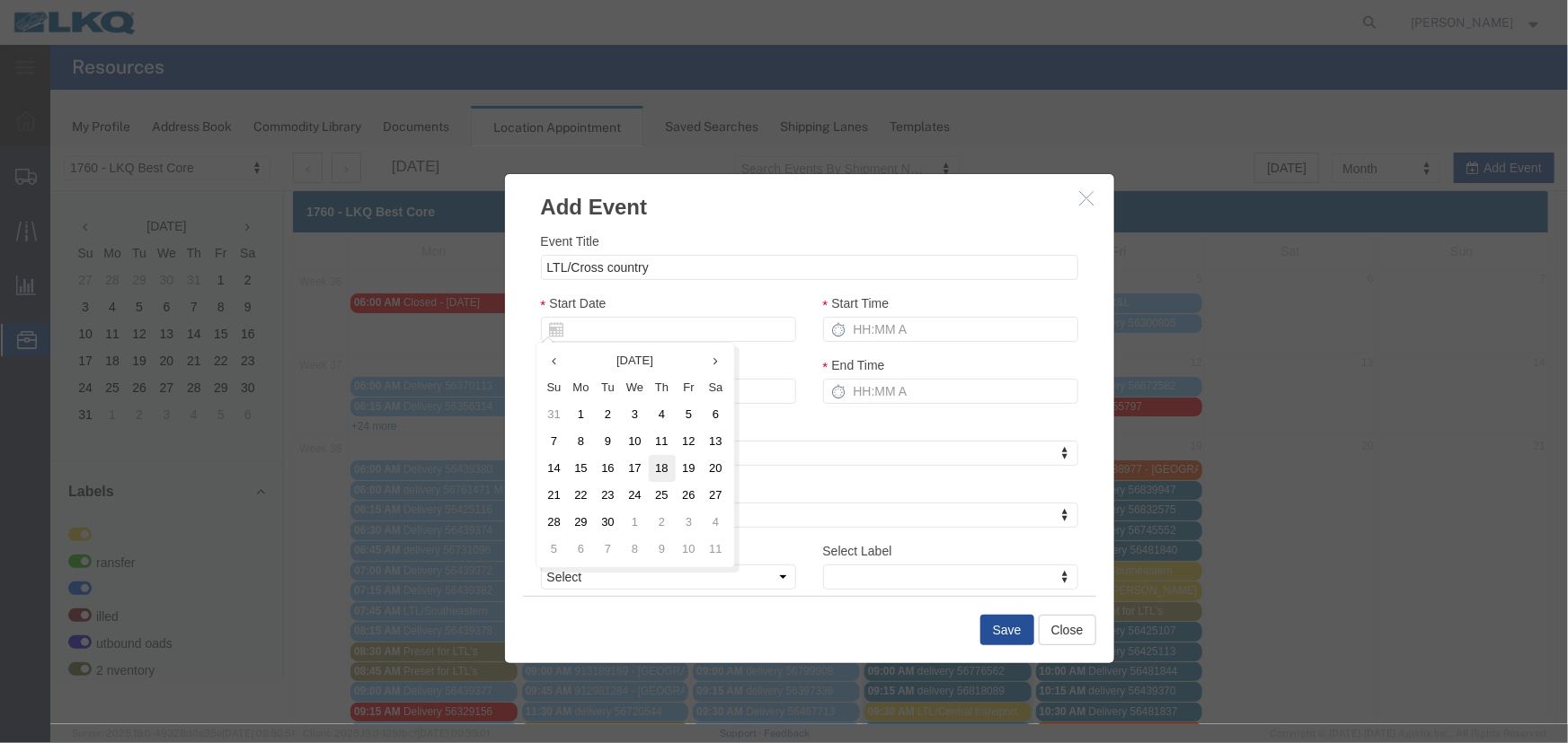
click at [663, 465] on td "18" at bounding box center [661, 467] width 27 height 27
type input "[DATE]"
click at [885, 331] on input "Start Time" at bounding box center [949, 329] width 255 height 25
type input "7:15 AM"
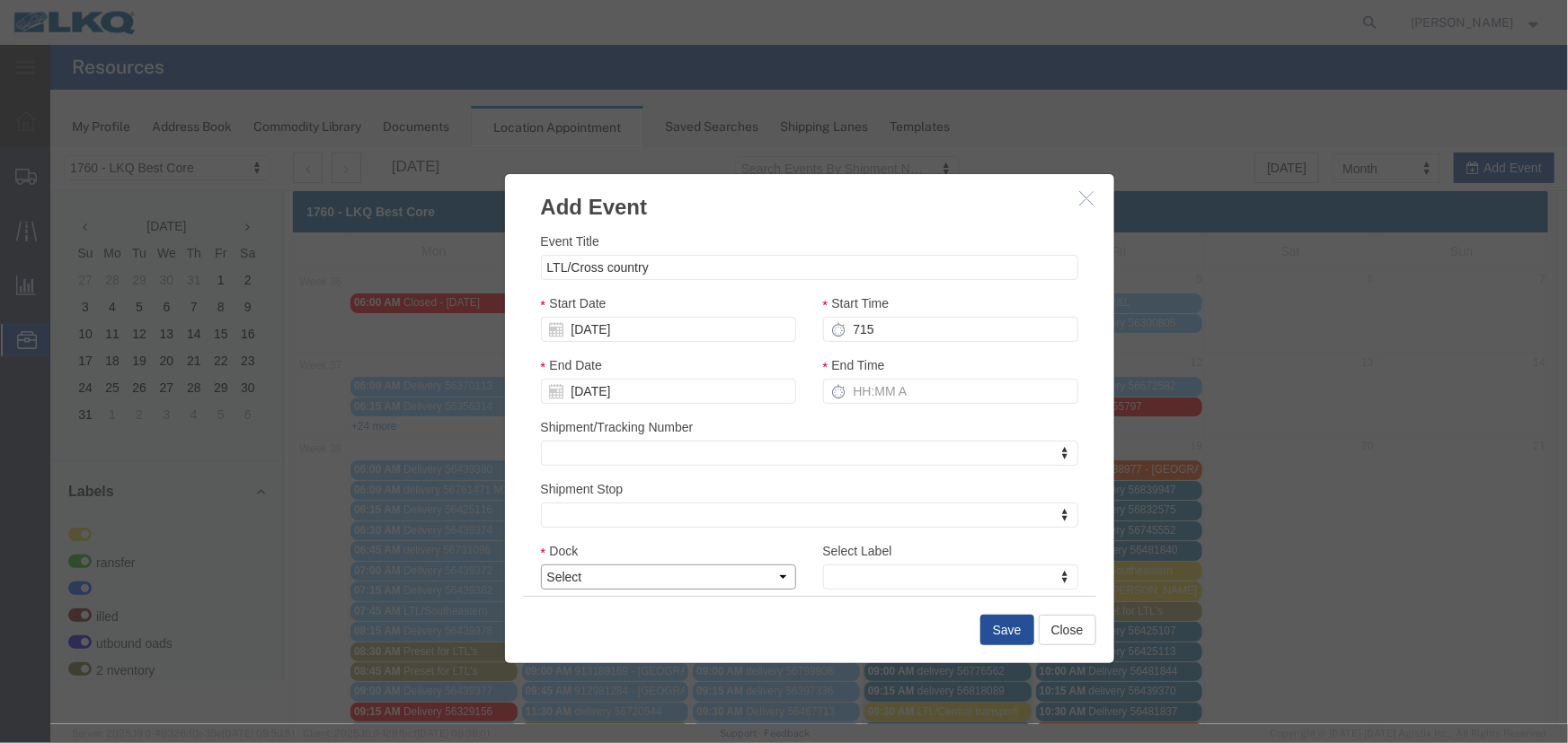
type input "8:15 AM"
click at [625, 587] on select "Select 1760 - LKQ Best Core 1760 - Outbound Loads" at bounding box center [667, 576] width 255 height 25
select select "1"
click at [540, 564] on select "Select 1760 - LKQ Best Core 1760 - Outbound Loads" at bounding box center [667, 576] width 255 height 25
click at [858, 562] on div "Select Label Select Label Select Label LTL Transfer LKQ Billed Outbound Loads Y…" at bounding box center [949, 564] width 255 height 48
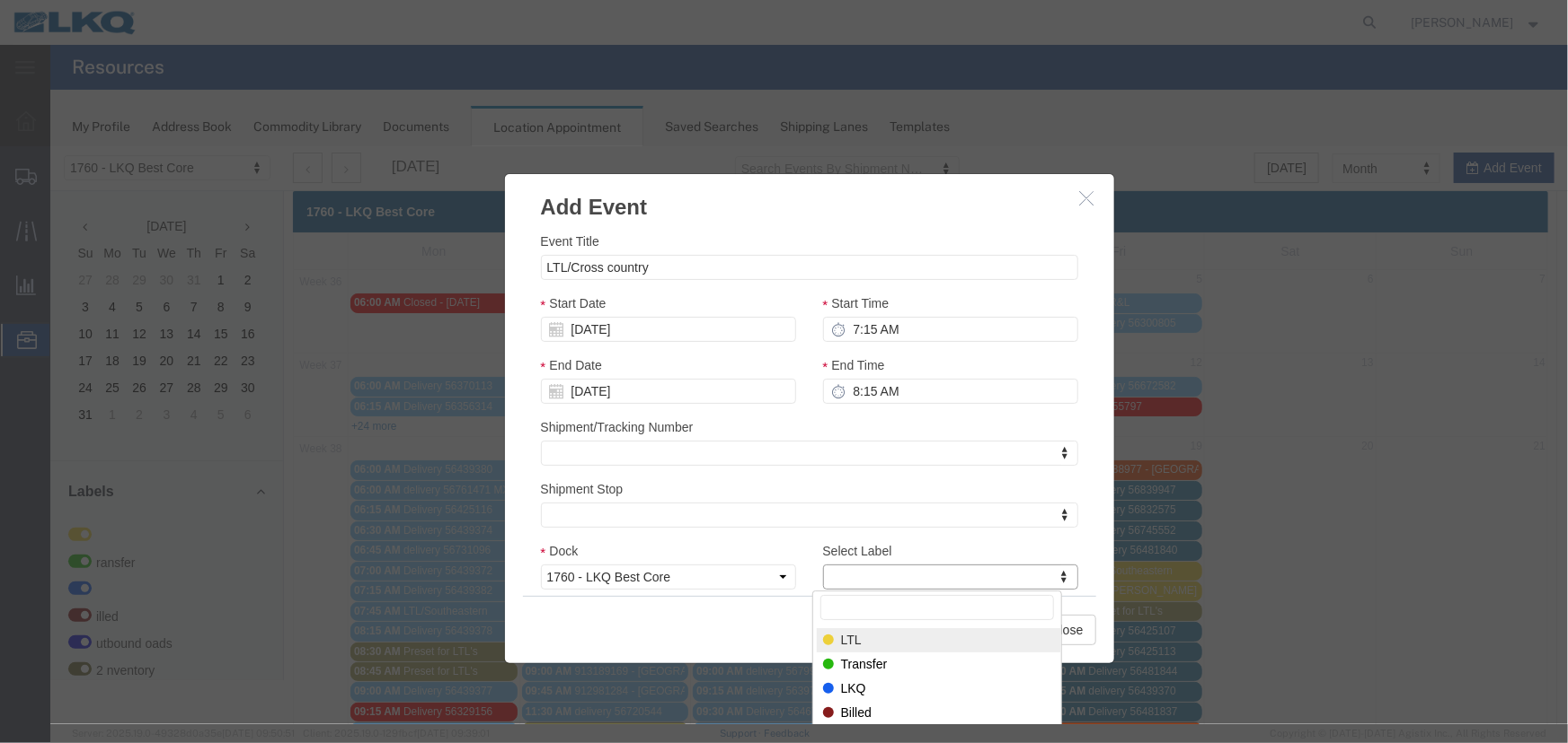
select select "25"
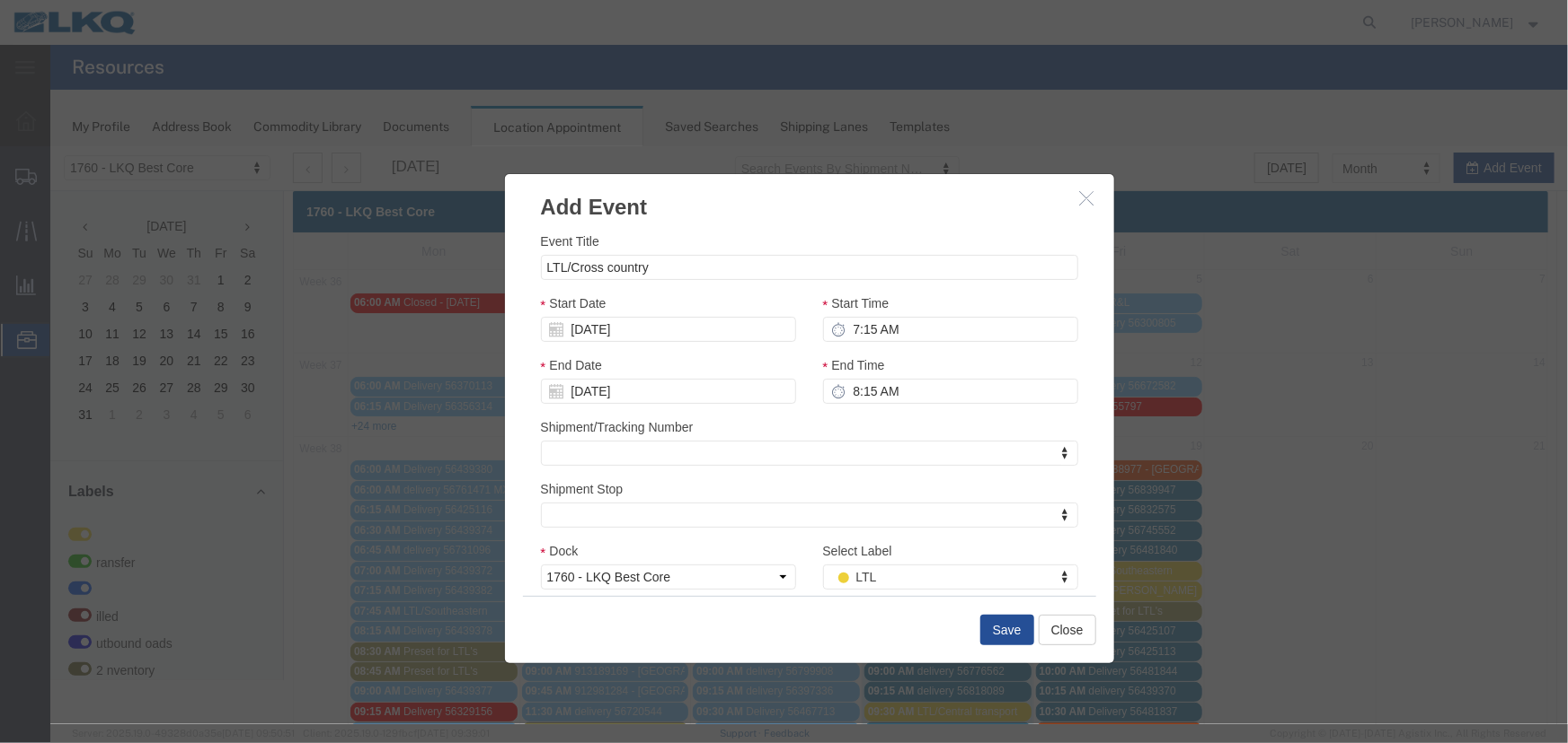
click at [1011, 645] on div "Save Close" at bounding box center [808, 628] width 573 height 67
click at [979, 627] on button "Save" at bounding box center [1005, 629] width 54 height 30
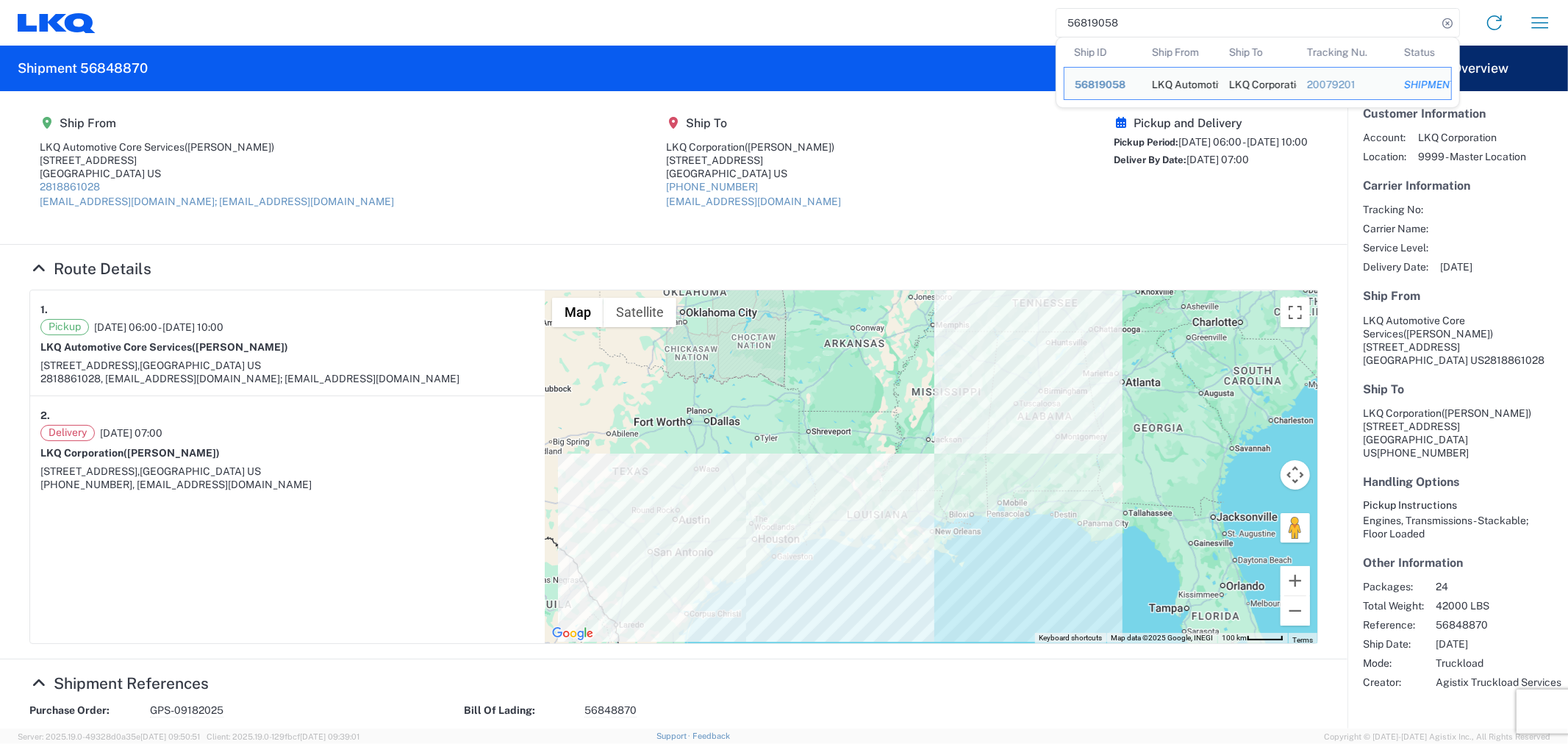
drag, startPoint x: 1136, startPoint y: 25, endPoint x: 1047, endPoint y: 16, distance: 89.5
click at [1047, 16] on div "56819058 Ship ID Ship From Ship To Tracking Nu. Status Ship ID 56819058 Ship Fr…" at bounding box center [829, 23] width 1468 height 35
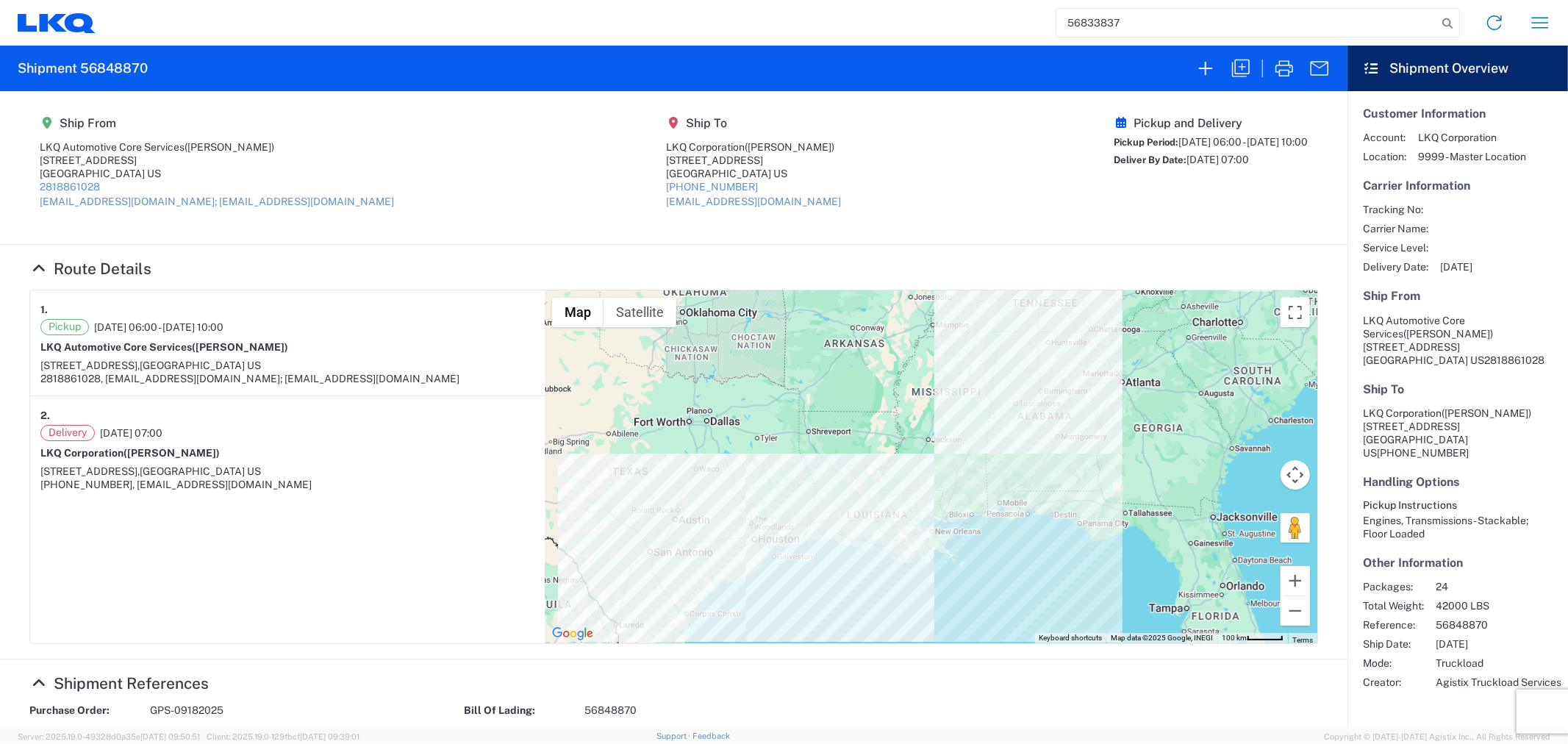
type input "56833837"
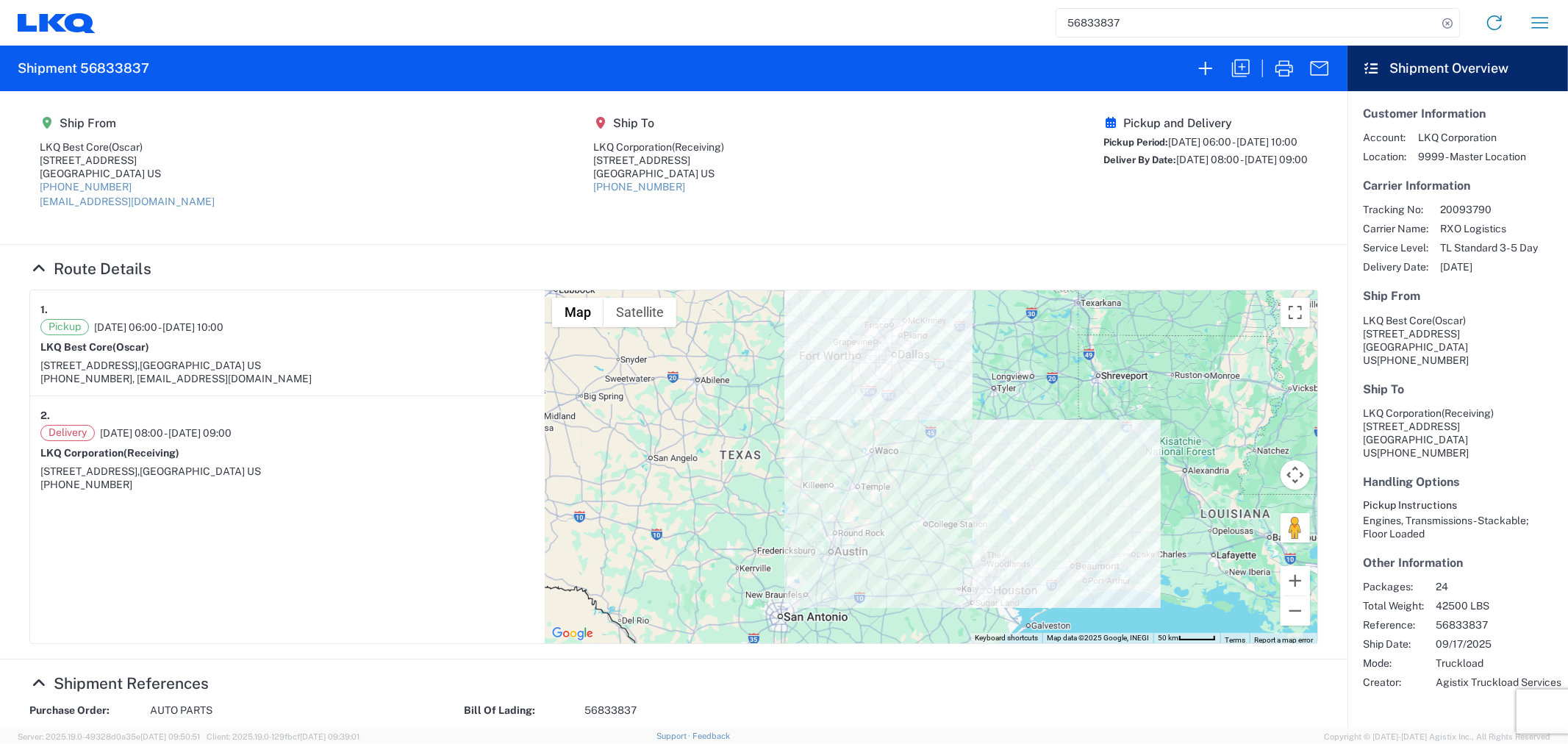
click at [1153, 35] on input "56833837" at bounding box center [1247, 22] width 381 height 28
click at [241, 187] on agx-shipment-main-routing-info "Ship From LKQ Best Core (Oscar) [STREET_ADDRESS] US [PHONE_NUMBER] [EMAIL_ADDRE…" at bounding box center [673, 167] width 1289 height 123
